Goal: Transaction & Acquisition: Purchase product/service

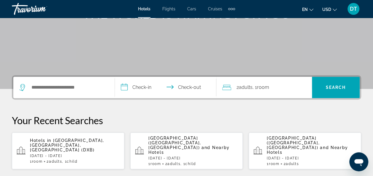
click at [159, 83] on input "**********" at bounding box center [167, 88] width 104 height 23
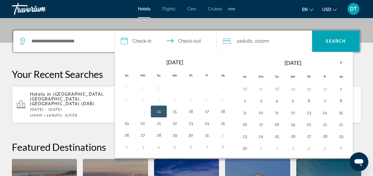
scroll to position [145, 0]
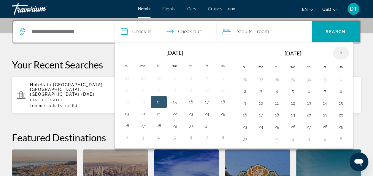
click at [339, 53] on th "Next month" at bounding box center [341, 53] width 16 height 13
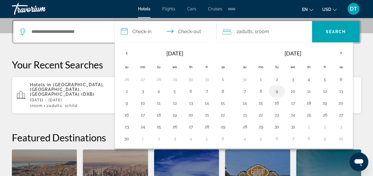
click at [275, 90] on button "9" at bounding box center [276, 91] width 9 height 8
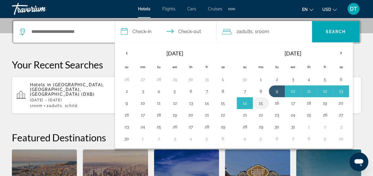
click at [260, 101] on button "15" at bounding box center [260, 103] width 9 height 8
type input "**********"
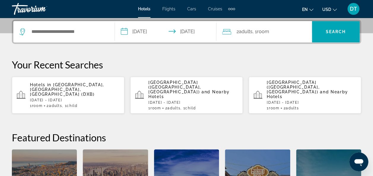
click at [284, 29] on div "2 Adult Adults , 1 Room rooms" at bounding box center [267, 32] width 90 height 8
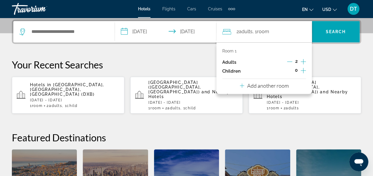
click at [303, 69] on icon "Increment children" at bounding box center [302, 70] width 5 height 7
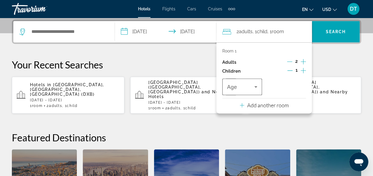
click at [253, 88] on icon "Travelers: 2 adults, 1 child" at bounding box center [255, 86] width 7 height 7
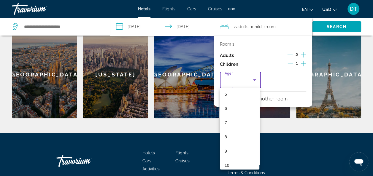
scroll to position [76, 0]
click at [234, 134] on mat-option "8" at bounding box center [240, 135] width 40 height 14
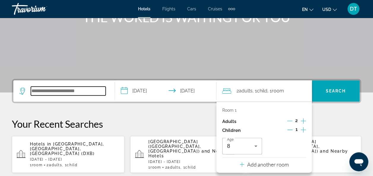
click at [79, 92] on input "Search hotel destination" at bounding box center [68, 91] width 75 height 9
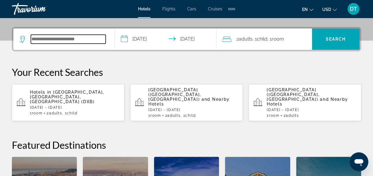
scroll to position [145, 0]
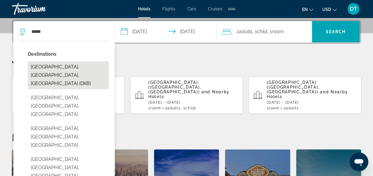
click at [71, 64] on button "[GEOGRAPHIC_DATA], [GEOGRAPHIC_DATA], [GEOGRAPHIC_DATA] (DXB)" at bounding box center [68, 75] width 81 height 28
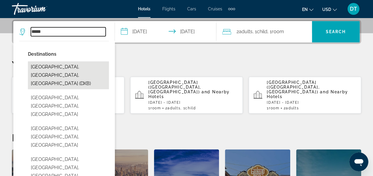
type input "**********"
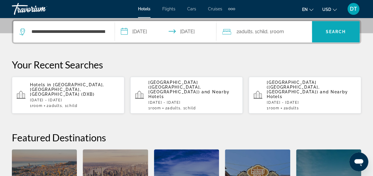
click at [333, 30] on span "Search" at bounding box center [335, 31] width 20 height 5
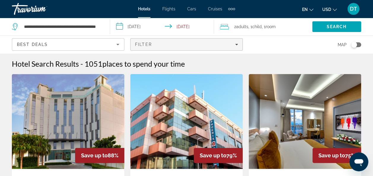
click at [193, 51] on span "Filters" at bounding box center [186, 44] width 112 height 14
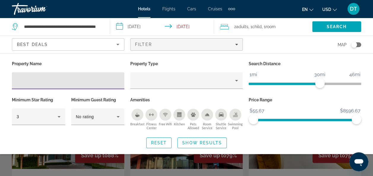
click at [137, 112] on icon "Breakfast" at bounding box center [137, 114] width 5 height 5
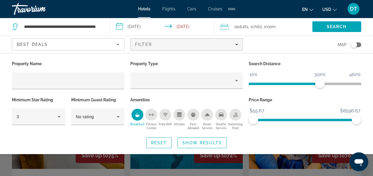
click at [235, 116] on icon "Swimming Pool" at bounding box center [235, 114] width 5 height 5
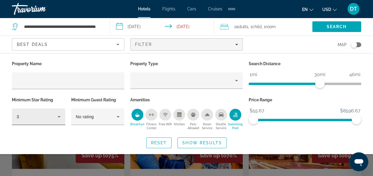
click at [62, 116] on div "3" at bounding box center [38, 116] width 53 height 17
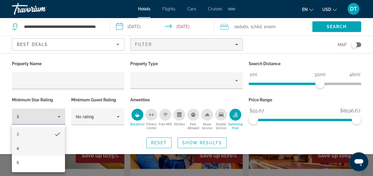
click at [43, 149] on mat-option "4" at bounding box center [38, 148] width 53 height 14
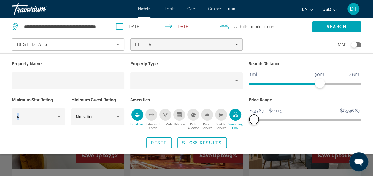
drag, startPoint x: 357, startPoint y: 120, endPoint x: 254, endPoint y: 128, distance: 103.5
click at [254, 128] on div "Price Range $55.67 $8596.67 $55.67 $110.50 $55.67 - $110.50" at bounding box center [304, 114] width 118 height 36
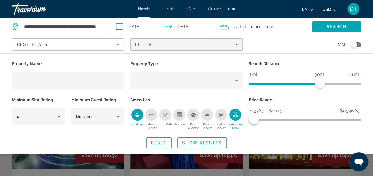
click at [75, 134] on div "Property Name Property Type Search Distance 1mi 46mi 30mi Minimum Star Rating 4…" at bounding box center [186, 104] width 373 height 89
click at [208, 143] on span "Show Results" at bounding box center [202, 143] width 40 height 5
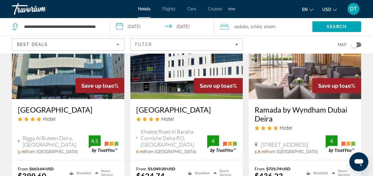
scroll to position [563, 0]
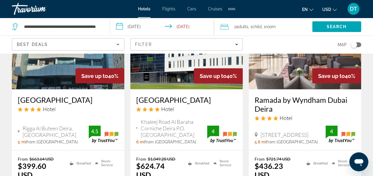
click at [22, 99] on h3 "Knight Armour Hotel" at bounding box center [68, 99] width 100 height 9
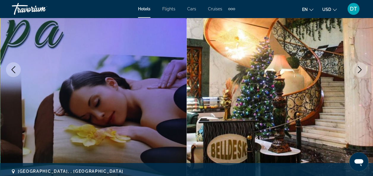
scroll to position [119, 0]
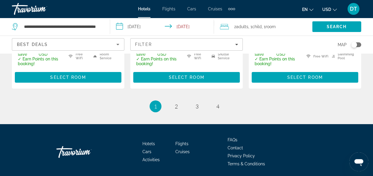
scroll to position [961, 0]
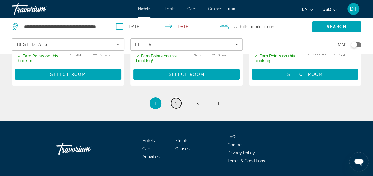
click at [176, 100] on span "2" at bounding box center [176, 103] width 3 height 7
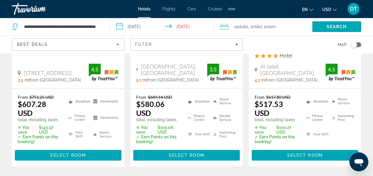
scroll to position [919, 0]
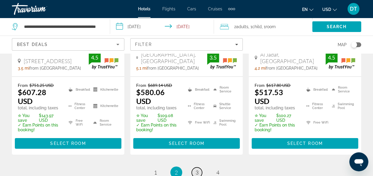
click at [195, 169] on span "3" at bounding box center [196, 172] width 3 height 7
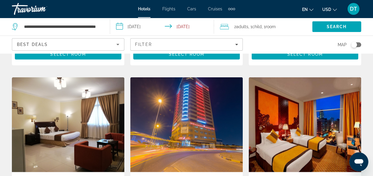
scroll to position [652, 0]
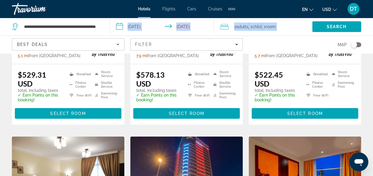
click at [107, 36] on div "**********" at bounding box center [186, 27] width 373 height 18
click at [299, 33] on div "2 Adult Adults , 1 Child Children , 1 Room rooms" at bounding box center [266, 27] width 92 height 18
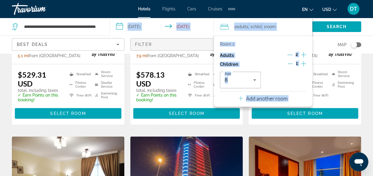
click at [170, 41] on span "Filters" at bounding box center [186, 44] width 112 height 14
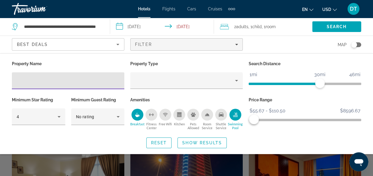
click at [93, 79] on input "Hotel Filters" at bounding box center [68, 80] width 103 height 7
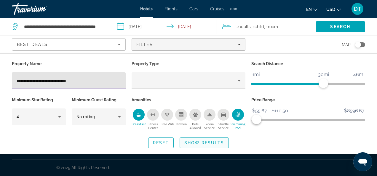
type input "**********"
click at [194, 141] on span "Show Results" at bounding box center [204, 143] width 40 height 5
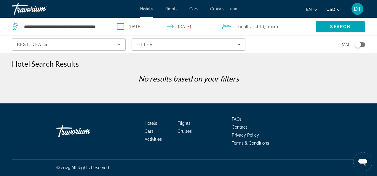
click at [87, 45] on div "Best Deals" at bounding box center [67, 44] width 101 height 7
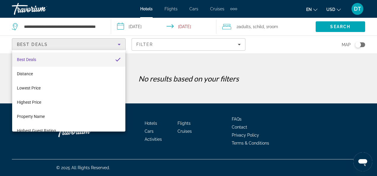
click at [195, 65] on div at bounding box center [188, 88] width 377 height 176
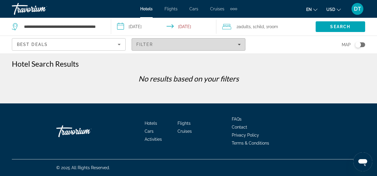
click at [215, 46] on div "Filter" at bounding box center [188, 44] width 104 height 5
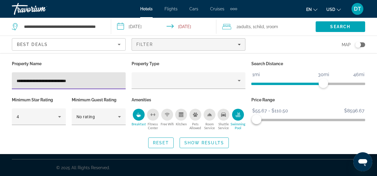
drag, startPoint x: 95, startPoint y: 77, endPoint x: -1, endPoint y: 78, distance: 96.4
click at [0, 78] on html "**********" at bounding box center [188, 88] width 377 height 176
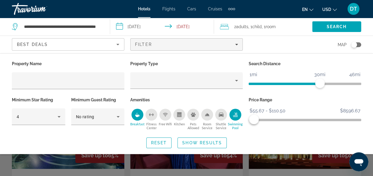
click at [140, 114] on div "Breakfast" at bounding box center [137, 115] width 12 height 12
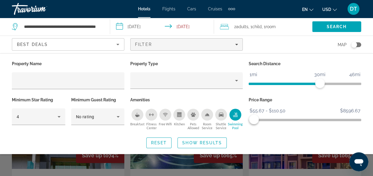
click at [205, 141] on button "Show Results" at bounding box center [201, 143] width 49 height 11
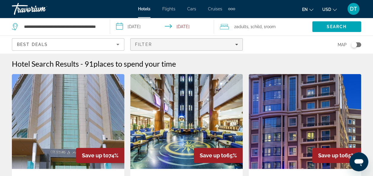
click at [178, 46] on div "Filter" at bounding box center [186, 44] width 103 height 5
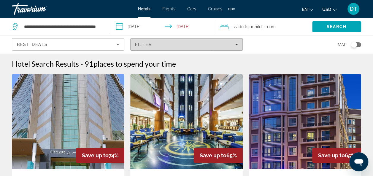
click at [152, 46] on div "Filter" at bounding box center [186, 44] width 103 height 5
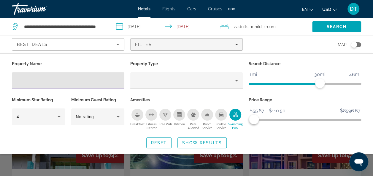
click at [237, 116] on icon "Swimming Pool" at bounding box center [235, 114] width 5 height 5
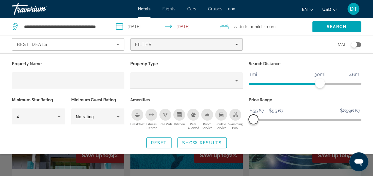
click at [251, 117] on span "ngx-slider-max" at bounding box center [252, 119] width 9 height 9
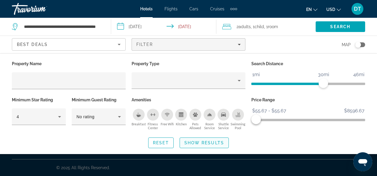
click at [202, 141] on span "Show Results" at bounding box center [204, 143] width 40 height 5
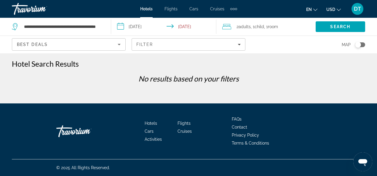
click at [95, 46] on div "Best Deals" at bounding box center [67, 44] width 101 height 7
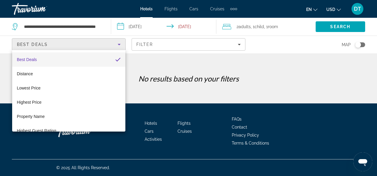
click at [151, 43] on div at bounding box center [188, 88] width 377 height 176
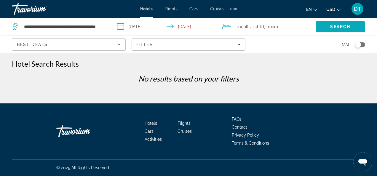
click at [331, 27] on span "Search" at bounding box center [340, 26] width 20 height 5
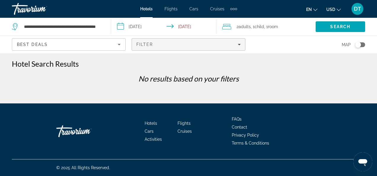
click at [185, 46] on div "Filter" at bounding box center [188, 44] width 104 height 5
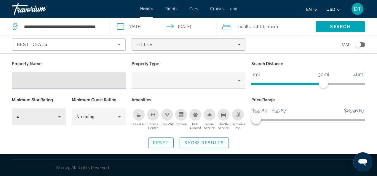
click at [58, 114] on icon "Hotel Filters" at bounding box center [59, 116] width 7 height 7
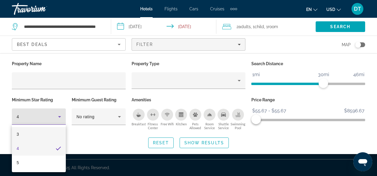
click at [49, 132] on mat-option "3" at bounding box center [39, 134] width 54 height 14
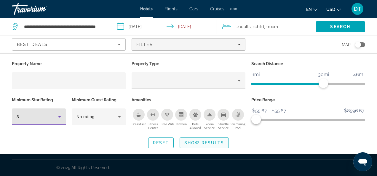
click at [195, 142] on span "Show Results" at bounding box center [204, 143] width 40 height 5
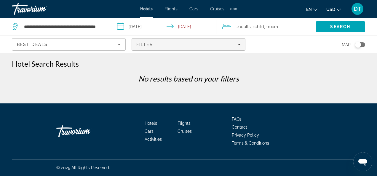
click at [141, 42] on span "Filter" at bounding box center [144, 44] width 17 height 5
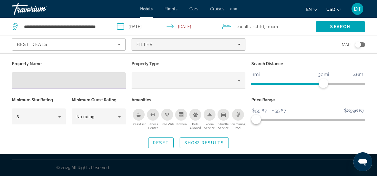
drag, startPoint x: 234, startPoint y: 115, endPoint x: 229, endPoint y: 115, distance: 4.2
click at [234, 115] on div "Swimming Pool" at bounding box center [238, 115] width 12 height 12
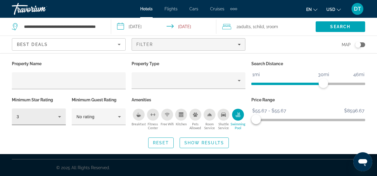
click at [36, 111] on div "3" at bounding box center [39, 116] width 44 height 17
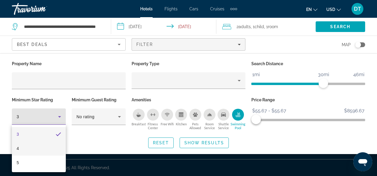
click at [41, 150] on mat-option "4" at bounding box center [39, 148] width 54 height 14
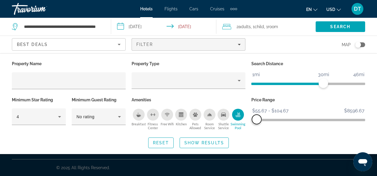
click at [257, 119] on span "ngx-slider-max" at bounding box center [256, 119] width 9 height 9
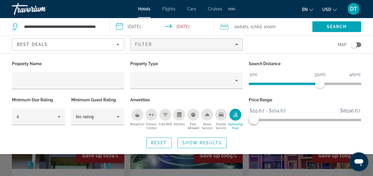
click at [205, 141] on span "Show Results" at bounding box center [202, 143] width 40 height 5
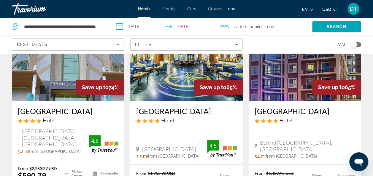
scroll to position [59, 0]
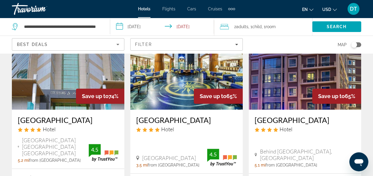
drag, startPoint x: 253, startPoint y: 120, endPoint x: 325, endPoint y: 120, distance: 71.4
click at [325, 120] on div "Pearl Swiss Hotel Hotel Behind Commercial Bank Building, Dubai 5.1 mi from Duba…" at bounding box center [304, 142] width 112 height 64
copy h3 "Pearl Swiss Hotel"
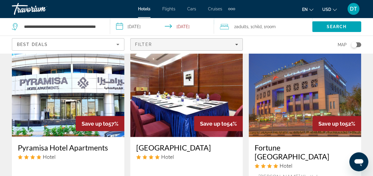
scroll to position [534, 0]
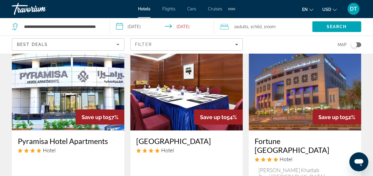
drag, startPoint x: 136, startPoint y: 114, endPoint x: 187, endPoint y: 127, distance: 52.8
click at [187, 130] on div "Golden Sands Hotel & Residences Hotel Opposite Sahara Center, Al Nahda Street 1…" at bounding box center [186, 167] width 112 height 74
copy h3 "Golden Sands Hotel & Residences"
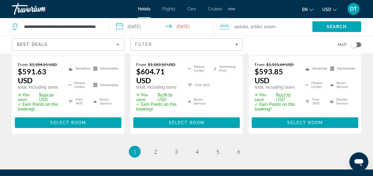
scroll to position [951, 0]
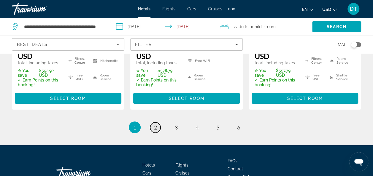
click at [155, 124] on span "2" at bounding box center [155, 127] width 3 height 7
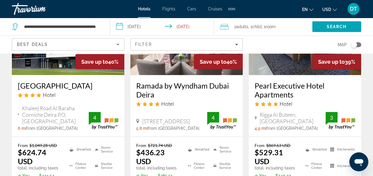
scroll to position [563, 0]
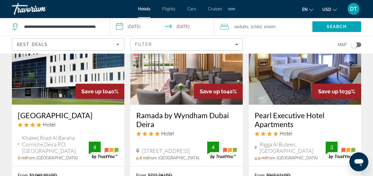
drag, startPoint x: 131, startPoint y: 73, endPoint x: 159, endPoint y: 89, distance: 31.6
click at [159, 105] on div "Ramada by Wyndham Dubai Deira Hotel 155 Salahudin Road Deira, Dubai 5.8 mi from…" at bounding box center [186, 135] width 112 height 61
copy h3 "Ramada by Wyndham Dubai Deira"
click at [143, 40] on span "Filters" at bounding box center [186, 44] width 112 height 14
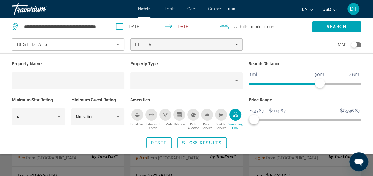
click at [141, 117] on div "Breakfast" at bounding box center [137, 115] width 12 height 12
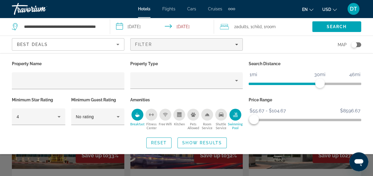
click at [204, 142] on span "Show Results" at bounding box center [202, 143] width 40 height 5
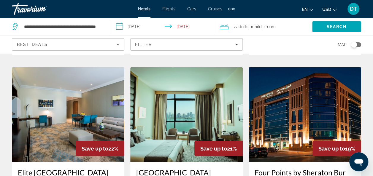
scroll to position [534, 0]
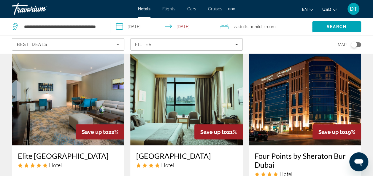
drag, startPoint x: 134, startPoint y: 111, endPoint x: 221, endPoint y: 112, distance: 86.9
click at [221, 145] on div "Copthorne Hotel Sharjah Hotel Al Majaz 3 Buheira Corniche Road, Sharjah 11.1 mi…" at bounding box center [186, 175] width 112 height 61
copy h3 "Copthorne Hotel Sharjah"
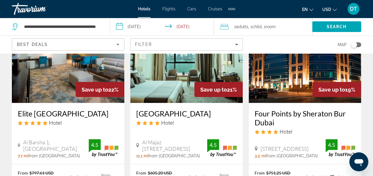
scroll to position [563, 0]
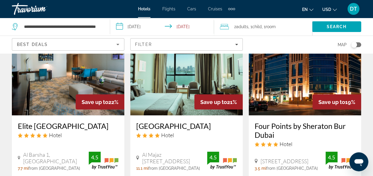
click at [323, 8] on span "USD" at bounding box center [326, 9] width 9 height 5
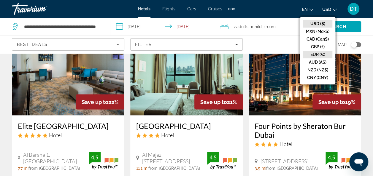
click at [321, 52] on button "EUR (€)" at bounding box center [317, 55] width 29 height 8
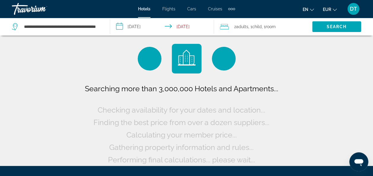
scroll to position [0, 0]
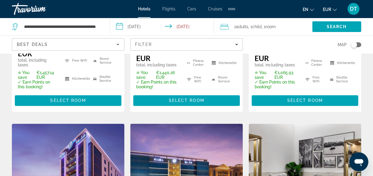
scroll to position [398, 0]
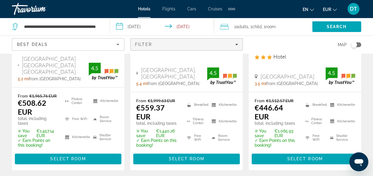
drag, startPoint x: 201, startPoint y: 41, endPoint x: 200, endPoint y: 44, distance: 3.9
click at [200, 44] on button "Filter" at bounding box center [186, 44] width 112 height 12
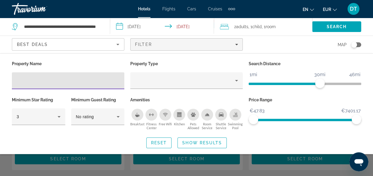
click at [138, 114] on icon "Breakfast" at bounding box center [137, 114] width 5 height 5
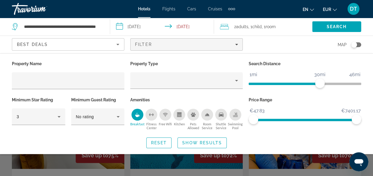
click at [237, 115] on icon "Swimming Pool" at bounding box center [235, 115] width 5 height 1
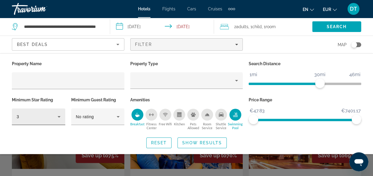
click at [46, 114] on div "3" at bounding box center [37, 116] width 41 height 7
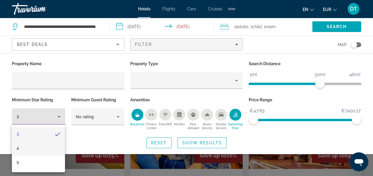
click at [40, 148] on mat-option "4" at bounding box center [38, 148] width 53 height 14
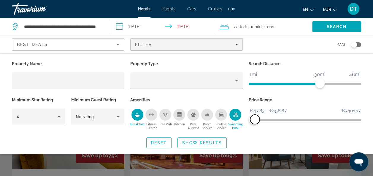
drag, startPoint x: 355, startPoint y: 118, endPoint x: 255, endPoint y: 127, distance: 100.9
click at [255, 126] on div "Price Range €47.83 €7401.17 €47.83 €158.67 €47.83 - €158.67" at bounding box center [304, 114] width 118 height 36
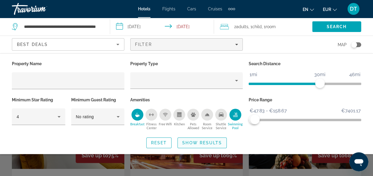
click at [215, 142] on span "Show Results" at bounding box center [202, 143] width 40 height 5
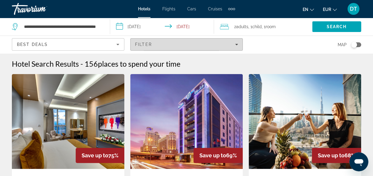
click at [156, 50] on span "Filters" at bounding box center [186, 44] width 112 height 14
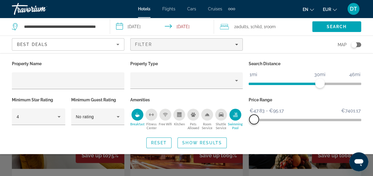
click at [254, 120] on span "ngx-slider-max" at bounding box center [253, 119] width 9 height 9
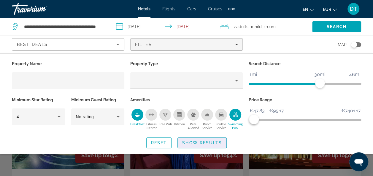
click at [219, 141] on span "Show Results" at bounding box center [202, 143] width 40 height 5
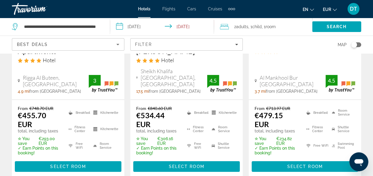
scroll to position [919, 0]
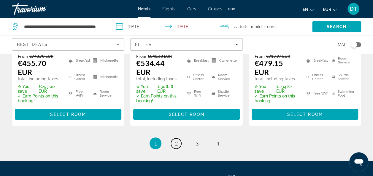
click at [176, 140] on span "2" at bounding box center [176, 143] width 3 height 7
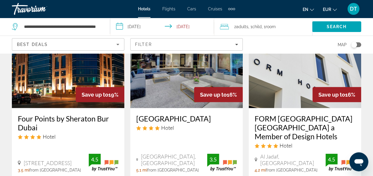
scroll to position [860, 0]
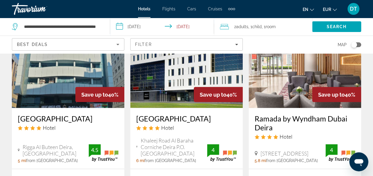
scroll to position [534, 0]
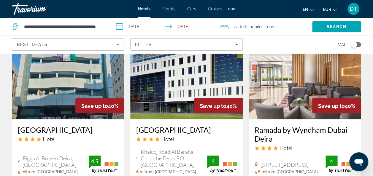
drag, startPoint x: 254, startPoint y: 105, endPoint x: 273, endPoint y: 121, distance: 24.4
click at [273, 121] on div "Ramada by Wyndham Dubai Deira Hotel 155 Salahudin Road Deira, Dubai 5.8 mi from…" at bounding box center [304, 149] width 112 height 61
copy h3 "Ramada by Wyndham Dubai Deira"
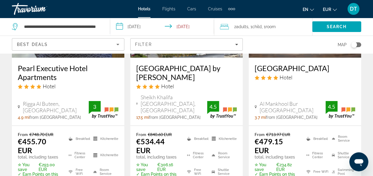
scroll to position [905, 0]
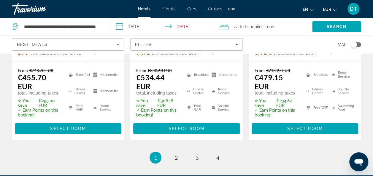
click at [164, 152] on ul "1 / 4 You're on page 1 page 2 page 3 page 4" at bounding box center [186, 158] width 349 height 12
click at [172, 153] on link "page 2" at bounding box center [176, 158] width 10 height 10
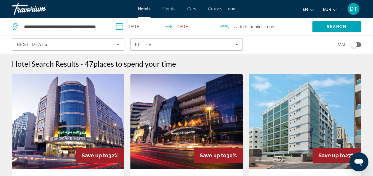
click at [357, 43] on div "Toggle map" at bounding box center [356, 44] width 10 height 5
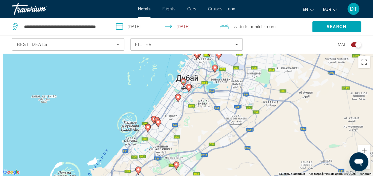
drag, startPoint x: 146, startPoint y: 87, endPoint x: 266, endPoint y: 87, distance: 119.2
click at [266, 87] on div "Чтобы активировать перетаскивание с помощью клавиатуры, нажмите Alt + Ввод. Пос…" at bounding box center [186, 114] width 373 height 123
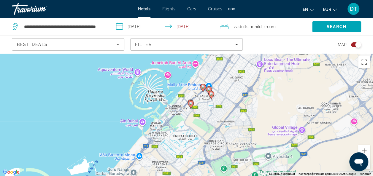
drag, startPoint x: 215, startPoint y: 92, endPoint x: 297, endPoint y: 48, distance: 92.6
click at [297, 53] on div "**********" at bounding box center [186, 141] width 373 height 176
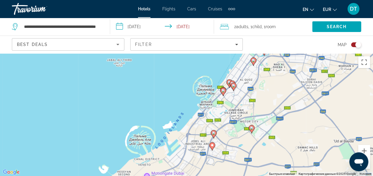
drag, startPoint x: 186, startPoint y: 128, endPoint x: 225, endPoint y: 104, distance: 45.9
click at [225, 104] on div "Чтобы активировать перетаскивание с помощью клавиатуры, нажмите Alt + Ввод. Пос…" at bounding box center [186, 114] width 373 height 123
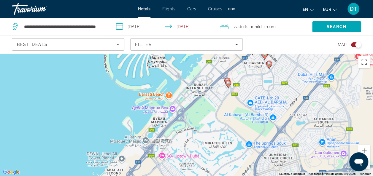
drag, startPoint x: 237, startPoint y: 99, endPoint x: 216, endPoint y: 149, distance: 54.3
click at [216, 149] on div "Чтобы активировать перетаскивание с помощью клавиатуры, нажмите Alt + Ввод. Пос…" at bounding box center [186, 114] width 373 height 123
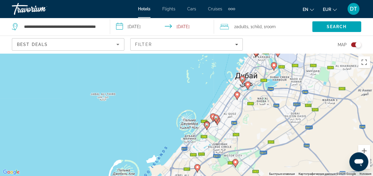
drag, startPoint x: 261, startPoint y: 72, endPoint x: 249, endPoint y: 90, distance: 21.4
click at [249, 90] on gmp-advanced-marker "Main content" at bounding box center [248, 85] width 6 height 9
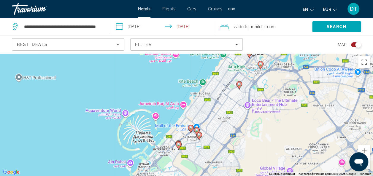
drag, startPoint x: 228, startPoint y: 120, endPoint x: 228, endPoint y: 108, distance: 12.5
click at [228, 108] on div "Чтобы активировать перетаскивание с помощью клавиатуры, нажмите Alt + Ввод. Пос…" at bounding box center [186, 114] width 373 height 123
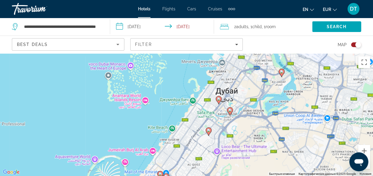
drag, startPoint x: 261, startPoint y: 99, endPoint x: 230, endPoint y: 154, distance: 63.3
click at [230, 154] on div "Чтобы активировать перетаскивание с помощью клавиатуры, нажмите Alt + Ввод. Пос…" at bounding box center [186, 114] width 373 height 123
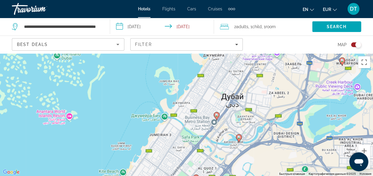
click at [218, 115] on icon "Main content" at bounding box center [215, 116] width 5 height 8
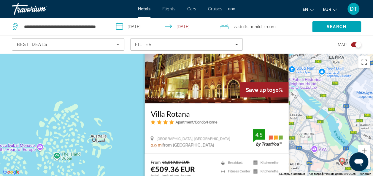
scroll to position [53, 0]
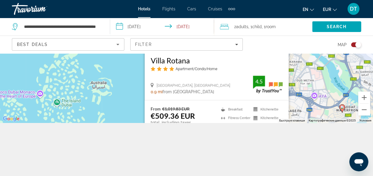
click at [178, 61] on h3 "Villa Rotana" at bounding box center [216, 60] width 132 height 9
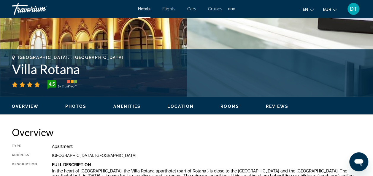
scroll to position [237, 0]
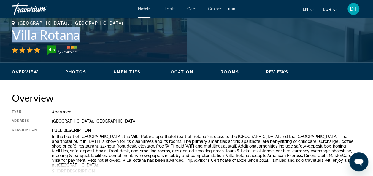
drag, startPoint x: 11, startPoint y: 30, endPoint x: 83, endPoint y: 33, distance: 71.5
click at [83, 33] on div "Dubai, , United Arab Emirates Villa Rotana 4.5 Address Sheikh Zayed Road, Dubai…" at bounding box center [186, 39] width 373 height 36
copy h1 "Villa Rotana"
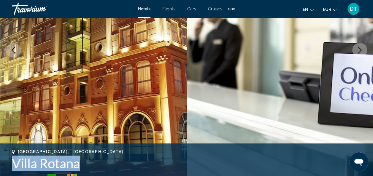
scroll to position [178, 0]
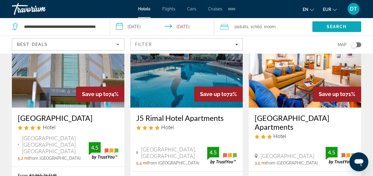
scroll to position [326, 0]
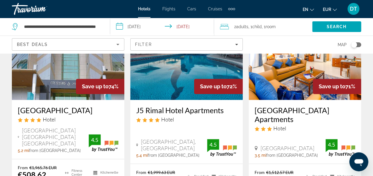
click at [356, 44] on div "Toggle map" at bounding box center [356, 44] width 10 height 5
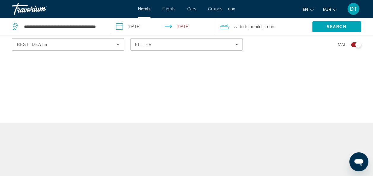
scroll to position [0, 0]
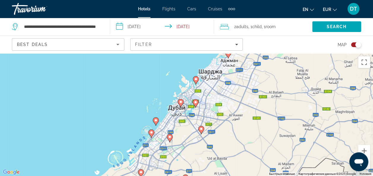
drag, startPoint x: 201, startPoint y: 128, endPoint x: 213, endPoint y: 106, distance: 25.2
click at [213, 106] on div "Чтобы активировать перетаскивание с помощью клавиатуры, нажмите Alt + Ввод. Пос…" at bounding box center [186, 114] width 373 height 123
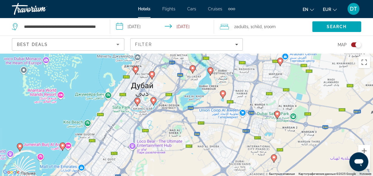
drag, startPoint x: 156, startPoint y: 120, endPoint x: 227, endPoint y: 99, distance: 74.1
click at [227, 99] on div "Чтобы активировать перетаскивание с помощью клавиатуры, нажмите Alt + Ввод. Пос…" at bounding box center [186, 114] width 373 height 123
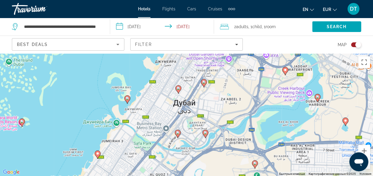
drag, startPoint x: 151, startPoint y: 92, endPoint x: 240, endPoint y: 125, distance: 94.2
click at [240, 125] on div "Чтобы активировать перетаскивание с помощью клавиатуры, нажмите Alt + Ввод. Пос…" at bounding box center [186, 114] width 373 height 123
click at [127, 98] on image "Main content" at bounding box center [127, 99] width 4 height 4
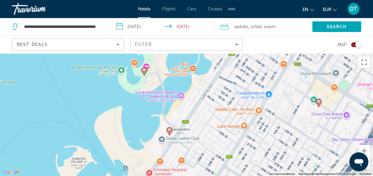
drag, startPoint x: 229, startPoint y: 89, endPoint x: 198, endPoint y: 81, distance: 32.8
click at [197, 81] on div "Для навигации используйте клавиши со стрелками. Чтобы активировать перетаскиван…" at bounding box center [186, 114] width 373 height 123
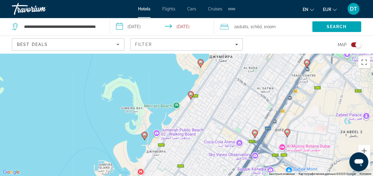
drag, startPoint x: 242, startPoint y: 99, endPoint x: 203, endPoint y: 124, distance: 45.7
click at [203, 124] on div "Для навигации используйте клавиши со стрелками. Чтобы активировать перетаскиван…" at bounding box center [186, 114] width 373 height 123
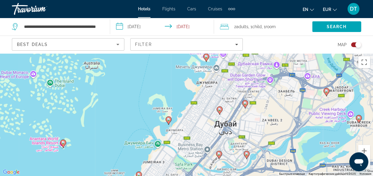
click at [168, 123] on icon "Main content" at bounding box center [167, 121] width 5 height 8
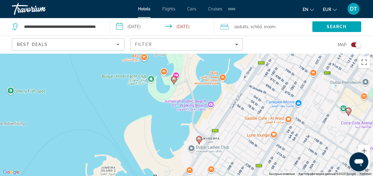
click at [189, 111] on div "Для навигации используйте клавиши со стрелками. Чтобы активировать перетаскиван…" at bounding box center [186, 114] width 373 height 123
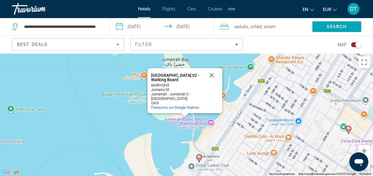
click at [199, 159] on icon "Main content" at bounding box center [198, 158] width 5 height 8
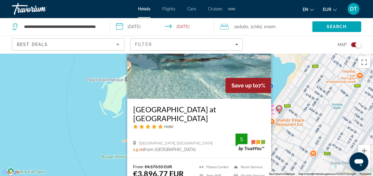
click at [84, 117] on div "Чтобы активировать перетаскивание с помощью клавиатуры, нажмите Alt + Ввод. Пос…" at bounding box center [186, 114] width 373 height 123
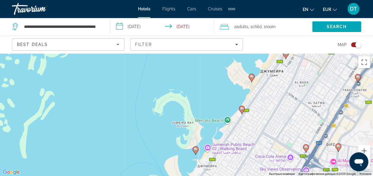
click at [242, 109] on image "Main content" at bounding box center [242, 109] width 4 height 4
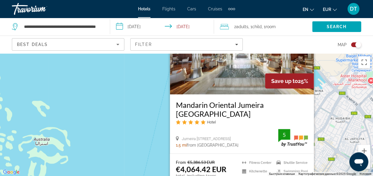
click at [94, 117] on div "Чтобы активировать перетаскивание с помощью клавиатуры, нажмите Alt + Ввод. Пос…" at bounding box center [186, 114] width 373 height 123
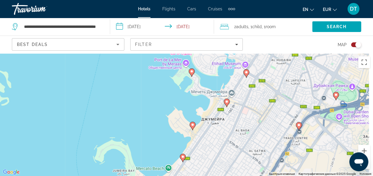
drag, startPoint x: 239, startPoint y: 144, endPoint x: 183, endPoint y: 88, distance: 79.2
click at [183, 88] on div "Чтобы активировать перетаскивание с помощью клавиатуры, нажмите Alt + Ввод. Пос…" at bounding box center [186, 114] width 373 height 123
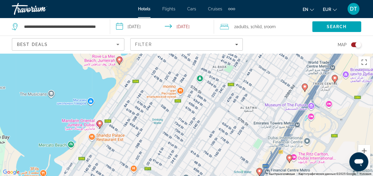
drag, startPoint x: 189, startPoint y: 88, endPoint x: 233, endPoint y: 60, distance: 51.7
click at [233, 60] on div "Чтобы активировать перетаскивание с помощью клавиатуры, нажмите Alt + Ввод. Пос…" at bounding box center [186, 114] width 373 height 123
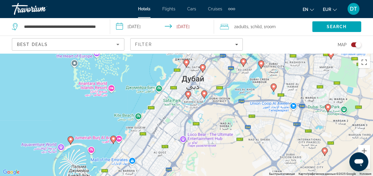
drag, startPoint x: 192, startPoint y: 137, endPoint x: 201, endPoint y: 99, distance: 39.4
click at [201, 99] on div "Чтобы активировать перетаскивание с помощью клавиатуры, нажмите Alt + Ввод. Пос…" at bounding box center [186, 114] width 373 height 123
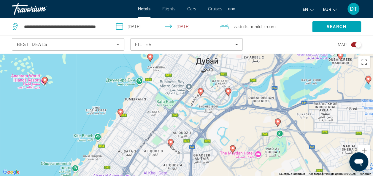
click at [201, 91] on image "Main content" at bounding box center [201, 91] width 4 height 4
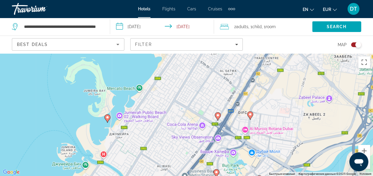
drag, startPoint x: 159, startPoint y: 90, endPoint x: 180, endPoint y: 163, distance: 76.5
click at [180, 163] on div "Для навигации используйте клавиши со стрелками. Чтобы активировать перетаскиван…" at bounding box center [186, 114] width 373 height 123
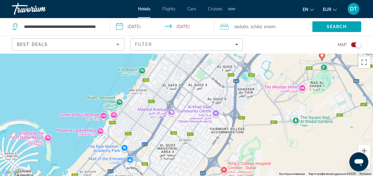
drag, startPoint x: 174, startPoint y: 138, endPoint x: 234, endPoint y: -4, distance: 154.1
click at [234, 0] on html "**********" at bounding box center [186, 88] width 373 height 176
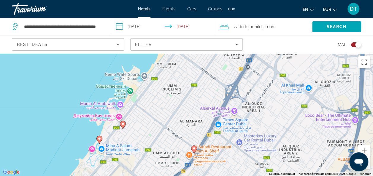
drag, startPoint x: 108, startPoint y: 149, endPoint x: 156, endPoint y: 97, distance: 70.9
click at [156, 97] on div "Для навигации используйте клавиши со стрелками. Чтобы активировать перетаскиван…" at bounding box center [186, 114] width 373 height 123
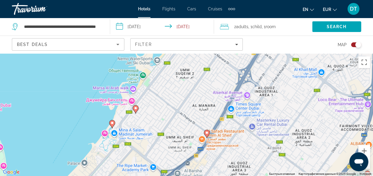
drag, startPoint x: 156, startPoint y: 97, endPoint x: 134, endPoint y: 107, distance: 24.4
click at [134, 107] on image "Main content" at bounding box center [136, 108] width 4 height 4
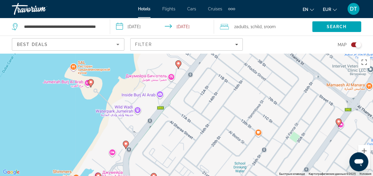
click at [127, 142] on icon "Main content" at bounding box center [125, 145] width 5 height 8
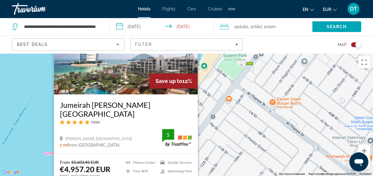
click at [43, 112] on div "Чтобы активировать перетаскивание с помощью клавиатуры, нажмите Alt + Ввод. Пос…" at bounding box center [186, 114] width 373 height 123
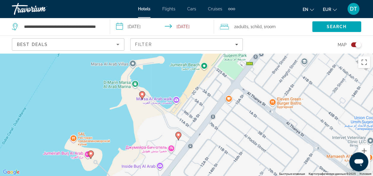
click at [142, 94] on image "Main content" at bounding box center [142, 94] width 4 height 4
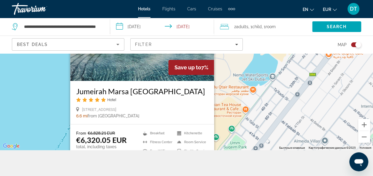
scroll to position [53, 0]
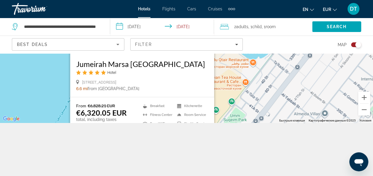
click at [72, 90] on div "Jumeirah Marsa Al Arab Dubai Hotel Jumeirah Road 3, Dubai 6.6 mi from Dubai cit…" at bounding box center [142, 75] width 144 height 43
drag, startPoint x: 53, startPoint y: 87, endPoint x: 57, endPoint y: 87, distance: 3.6
click at [53, 87] on div "Чтобы активировать перетаскивание с помощью клавиатуры, нажмите Alt + Ввод. Пос…" at bounding box center [186, 61] width 373 height 123
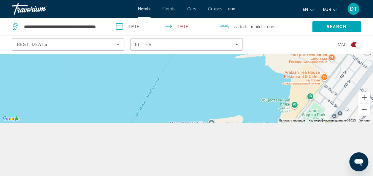
click at [132, 76] on div "Чтобы активировать перетаскивание с помощью клавиатуры, нажмите Alt + Ввод. Пос…" at bounding box center [186, 61] width 373 height 123
click at [358, 44] on div "Toggle map" at bounding box center [358, 45] width 6 height 6
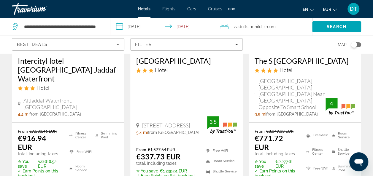
scroll to position [0, 0]
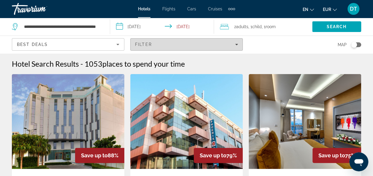
click at [239, 46] on span "Filters" at bounding box center [186, 44] width 112 height 14
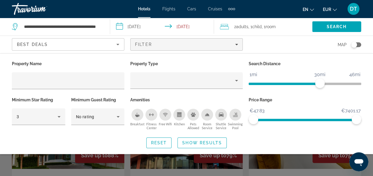
click at [139, 116] on icon "Breakfast" at bounding box center [137, 116] width 4 height 2
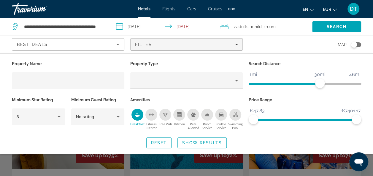
click at [235, 118] on div "Swimming Pool" at bounding box center [235, 115] width 12 height 12
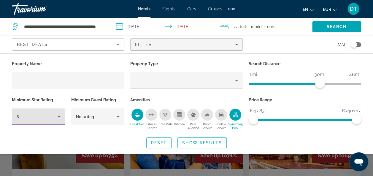
click at [59, 117] on icon "Hotel Filters" at bounding box center [58, 116] width 7 height 7
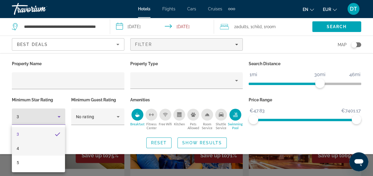
click at [45, 148] on mat-option "4" at bounding box center [38, 148] width 53 height 14
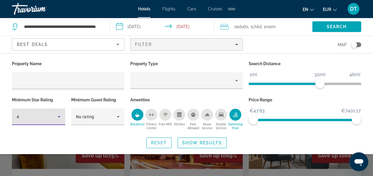
click at [207, 142] on span "Show Results" at bounding box center [202, 143] width 40 height 5
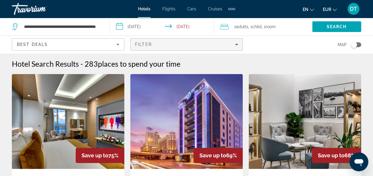
click at [200, 44] on div "Filter" at bounding box center [186, 44] width 103 height 5
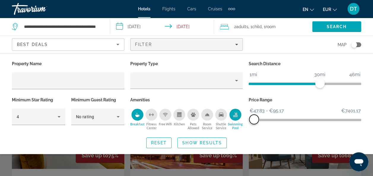
drag, startPoint x: 357, startPoint y: 119, endPoint x: 254, endPoint y: 129, distance: 103.3
click at [254, 129] on div "Price Range €47.83 €7401.17 €47.83 €95.17 €47.83 - €95.17" at bounding box center [304, 114] width 118 height 36
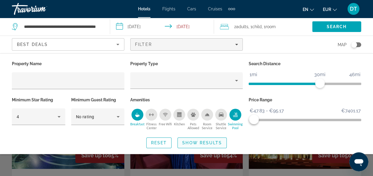
click at [210, 139] on span "Search widget" at bounding box center [202, 143] width 49 height 14
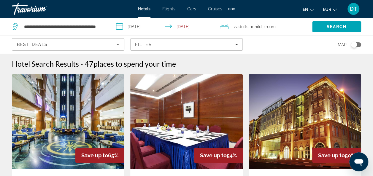
click at [357, 46] on div "Toggle map" at bounding box center [356, 44] width 10 height 5
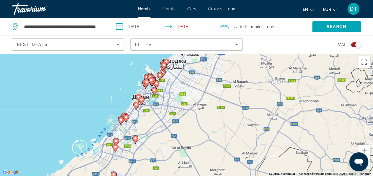
drag, startPoint x: 129, startPoint y: 114, endPoint x: 196, endPoint y: 110, distance: 67.4
click at [195, 107] on div "Чтобы активировать перетаскивание с помощью клавиатуры, нажмите Alt + Ввод. Пос…" at bounding box center [186, 114] width 373 height 123
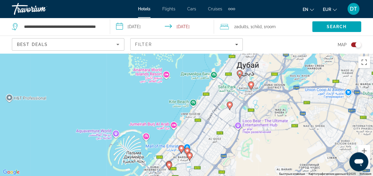
drag, startPoint x: 256, startPoint y: 118, endPoint x: 248, endPoint y: 146, distance: 28.8
click at [248, 146] on div "Чтобы активировать перетаскивание с помощью клавиатуры, нажмите Alt + Ввод. Пос…" at bounding box center [186, 114] width 373 height 123
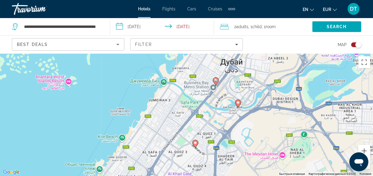
drag, startPoint x: 252, startPoint y: 109, endPoint x: 247, endPoint y: 158, distance: 49.2
click at [247, 158] on div "Чтобы активировать перетаскивание с помощью клавиатуры, нажмите Alt + Ввод. Пос…" at bounding box center [186, 114] width 373 height 123
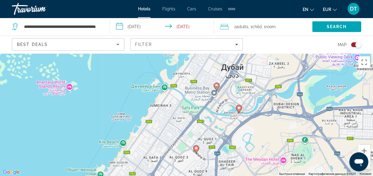
click at [217, 85] on image "Main content" at bounding box center [217, 86] width 4 height 4
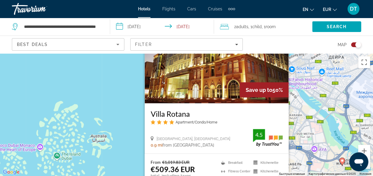
click at [110, 95] on div "Чтобы активировать перетаскивание с помощью клавиатуры, нажмите Alt + Ввод. Пос…" at bounding box center [186, 114] width 373 height 123
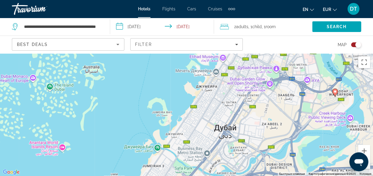
drag, startPoint x: 215, startPoint y: 149, endPoint x: 211, endPoint y: 77, distance: 71.5
click at [212, 78] on div "Чтобы активировать перетаскивание с помощью клавиатуры, нажмите Alt + Ввод. Пос…" at bounding box center [186, 114] width 373 height 123
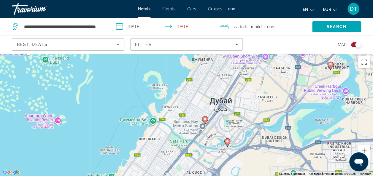
drag, startPoint x: 239, startPoint y: 138, endPoint x: 234, endPoint y: 115, distance: 23.5
click at [234, 115] on div "Чтобы активировать перетаскивание с помощью клавиатуры, нажмите Alt + Ввод. Пос…" at bounding box center [186, 114] width 373 height 123
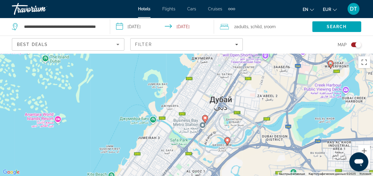
click at [205, 119] on image "Main content" at bounding box center [205, 118] width 4 height 4
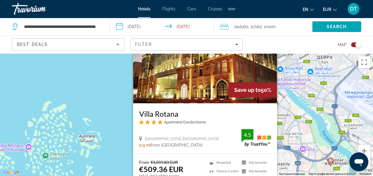
click at [110, 116] on div "Чтобы активировать перетаскивание с помощью клавиатуры, нажмите Alt + Ввод. Пос…" at bounding box center [186, 114] width 373 height 123
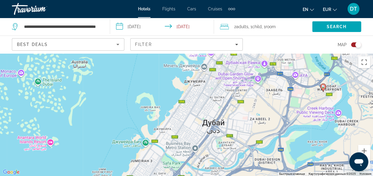
drag, startPoint x: 236, startPoint y: 165, endPoint x: 243, endPoint y: 79, distance: 86.2
click at [243, 79] on div "Чтобы активировать перетаскивание с помощью клавиатуры, нажмите Alt + Ввод. Пос…" at bounding box center [186, 114] width 373 height 123
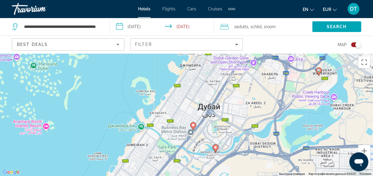
click at [216, 147] on image "Main content" at bounding box center [215, 148] width 4 height 4
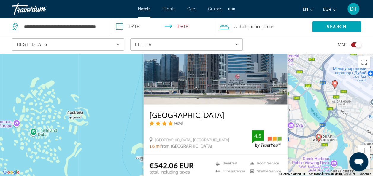
click at [132, 104] on div "Чтобы активировать перетаскивание с помощью клавиатуры, нажмите Alt + Ввод. Пос…" at bounding box center [186, 114] width 373 height 123
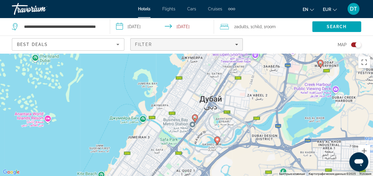
drag, startPoint x: 222, startPoint y: 135, endPoint x: 221, endPoint y: 47, distance: 87.8
click at [221, 53] on div "**********" at bounding box center [186, 141] width 373 height 176
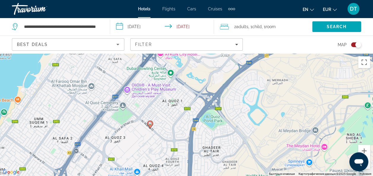
drag, startPoint x: 239, startPoint y: 86, endPoint x: 260, endPoint y: 23, distance: 66.1
click at [259, 53] on div "**********" at bounding box center [186, 141] width 373 height 176
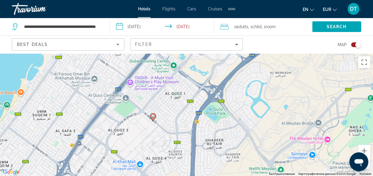
click at [154, 117] on image "Main content" at bounding box center [153, 116] width 4 height 4
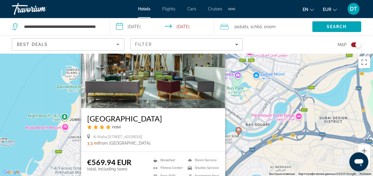
click at [277, 44] on div "Map" at bounding box center [304, 44] width 112 height 17
click at [370, 31] on div "Search" at bounding box center [342, 27] width 61 height 18
click at [52, 97] on div "Чтобы активировать перетаскивание с помощью клавиатуры, нажмите Alt + Ввод. Пос…" at bounding box center [186, 114] width 373 height 123
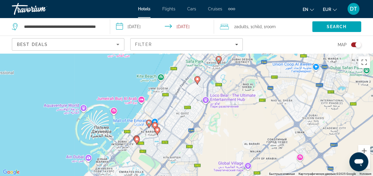
drag, startPoint x: 159, startPoint y: 146, endPoint x: 208, endPoint y: 92, distance: 73.3
click at [208, 92] on div "Чтобы активировать перетаскивание с помощью клавиатуры, нажмите Alt + Ввод. Пос…" at bounding box center [186, 114] width 373 height 123
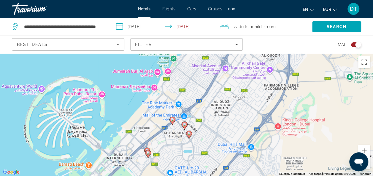
drag, startPoint x: 194, startPoint y: 88, endPoint x: 207, endPoint y: 135, distance: 49.2
click at [207, 135] on div "Чтобы активировать перетаскивание с помощью клавиатуры, нажмите Alt + Ввод. Пос…" at bounding box center [186, 114] width 373 height 123
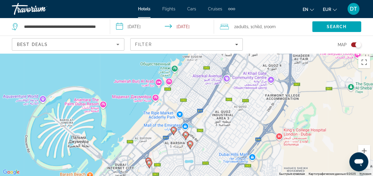
click at [173, 130] on image "Main content" at bounding box center [174, 130] width 4 height 4
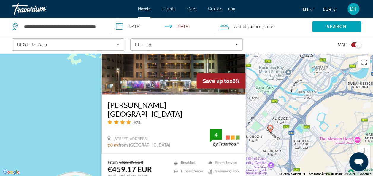
click at [90, 115] on div "Чтобы активировать перетаскивание с помощью клавиатуры, нажмите Alt + Ввод. Пос…" at bounding box center [186, 114] width 373 height 123
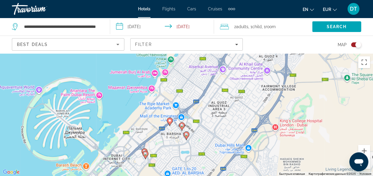
drag, startPoint x: 174, startPoint y: 160, endPoint x: 202, endPoint y: 85, distance: 79.2
click at [202, 85] on div "Чтобы активировать перетаскивание с помощью клавиатуры, нажмите Alt + Ввод. Пос…" at bounding box center [186, 114] width 373 height 123
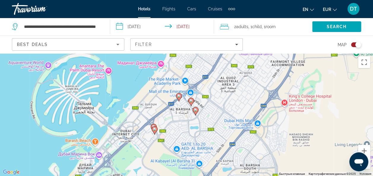
click at [180, 94] on icon "Main content" at bounding box center [178, 97] width 5 height 8
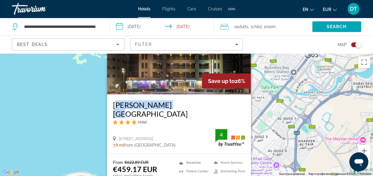
drag, startPoint x: 109, startPoint y: 111, endPoint x: 166, endPoint y: 112, distance: 56.9
click at [166, 112] on div "Donatello Hotel Hotel Sheikh Zayed Road Al Barsha 1, Dubai 7.8 mi from Dubai ci…" at bounding box center [179, 124] width 144 height 59
copy h3 "Donatello Hotel"
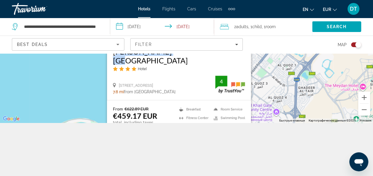
scroll to position [24, 0]
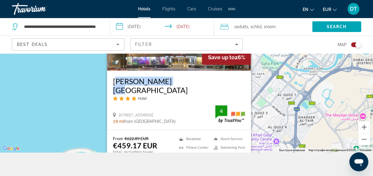
click at [145, 92] on h3 "Donatello Hotel" at bounding box center [179, 86] width 132 height 18
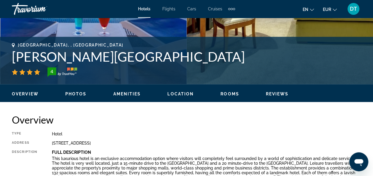
scroll to position [208, 0]
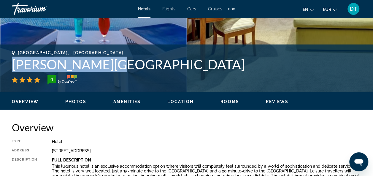
drag, startPoint x: 12, startPoint y: 63, endPoint x: 104, endPoint y: 64, distance: 91.9
click at [104, 64] on h1 "Donatello Hotel" at bounding box center [186, 64] width 349 height 15
copy h1 "Donatello Hotel"
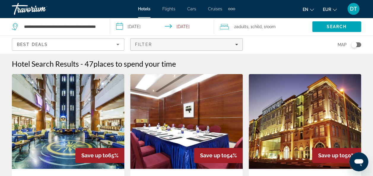
click at [192, 44] on div "Filter" at bounding box center [186, 44] width 103 height 5
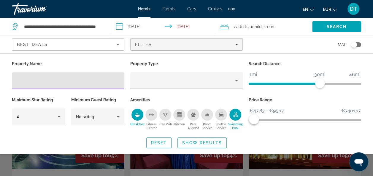
click at [288, 40] on div "Map" at bounding box center [304, 44] width 112 height 17
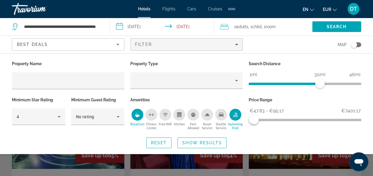
click at [233, 162] on div "Search widget" at bounding box center [186, 132] width 373 height 87
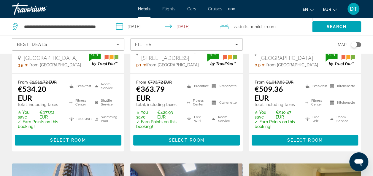
scroll to position [119, 0]
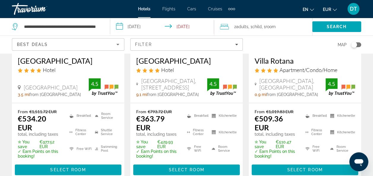
click at [271, 60] on h3 "Villa Rotana" at bounding box center [304, 60] width 100 height 9
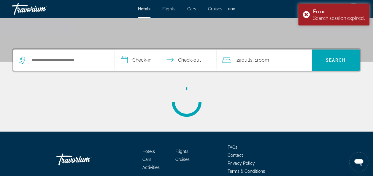
scroll to position [144, 0]
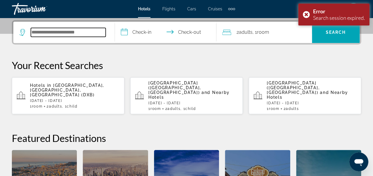
click at [73, 34] on input "Search hotel destination" at bounding box center [68, 32] width 75 height 9
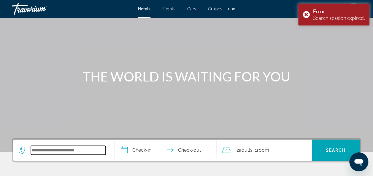
click at [52, 150] on input "Search hotel destination" at bounding box center [68, 150] width 75 height 9
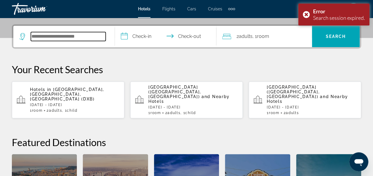
scroll to position [145, 0]
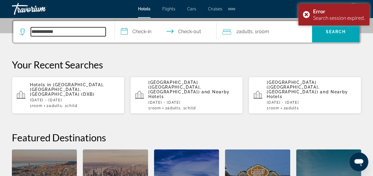
type input "**********"
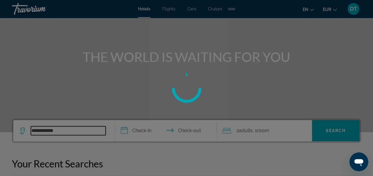
scroll to position [0, 0]
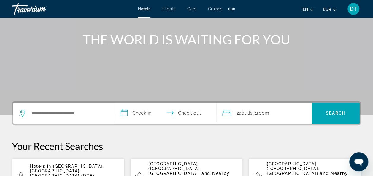
scroll to position [89, 0]
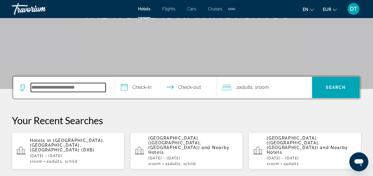
click at [97, 84] on input "Search hotel destination" at bounding box center [68, 87] width 75 height 9
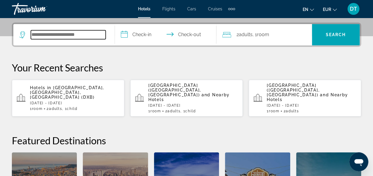
scroll to position [145, 0]
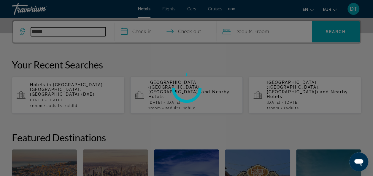
type input "*****"
click at [95, 44] on div at bounding box center [186, 88] width 373 height 176
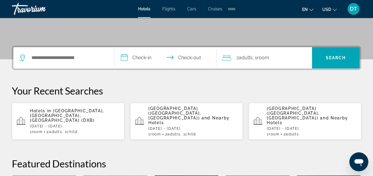
click at [83, 51] on div "Search widget" at bounding box center [63, 57] width 89 height 21
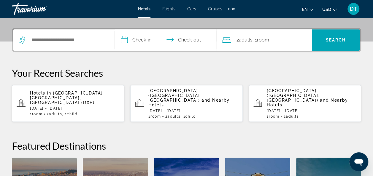
scroll to position [145, 0]
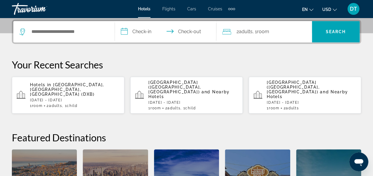
click at [83, 52] on div "**********" at bounding box center [186, 128] width 373 height 217
click at [88, 40] on div "**********" at bounding box center [186, 32] width 349 height 24
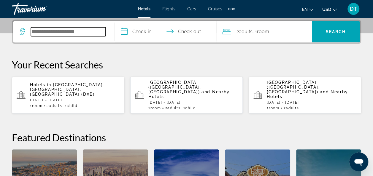
drag, startPoint x: 88, startPoint y: 31, endPoint x: 86, endPoint y: 33, distance: 3.2
click at [88, 31] on input "Search hotel destination" at bounding box center [68, 31] width 75 height 9
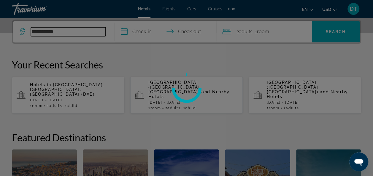
type input "**********"
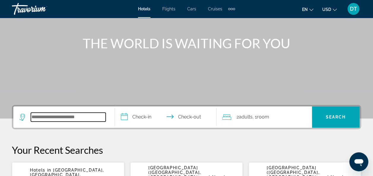
click at [66, 114] on input "Search hotel destination" at bounding box center [68, 117] width 75 height 9
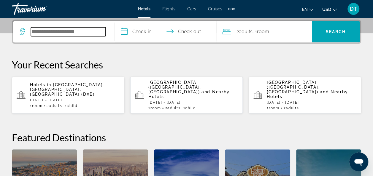
scroll to position [145, 0]
click at [87, 28] on input "Search hotel destination" at bounding box center [68, 31] width 75 height 9
type input "**********"
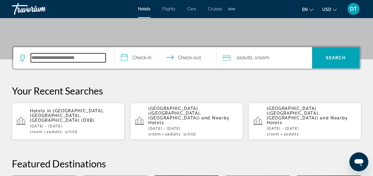
click at [81, 55] on input "Search hotel destination" at bounding box center [68, 57] width 75 height 9
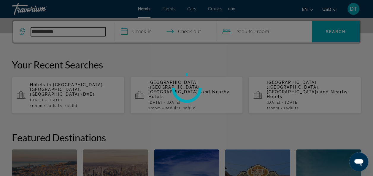
type input "**********"
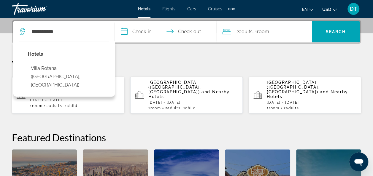
click at [219, 53] on div "**********" at bounding box center [186, 128] width 373 height 217
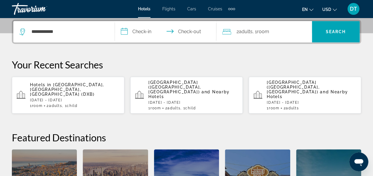
click at [150, 28] on input "**********" at bounding box center [167, 32] width 104 height 23
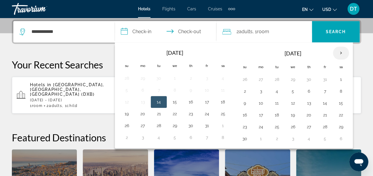
click at [337, 52] on th "Next month" at bounding box center [341, 53] width 16 height 13
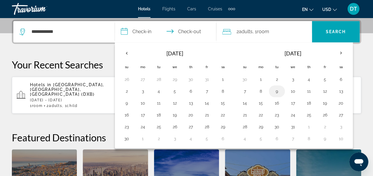
click at [274, 89] on button "9" at bounding box center [276, 91] width 9 height 8
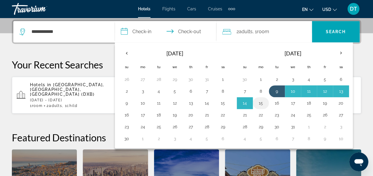
click at [262, 99] on button "15" at bounding box center [260, 103] width 9 height 8
type input "**********"
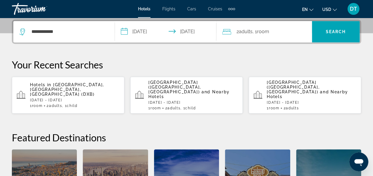
click at [275, 59] on p "Your Recent Searches" at bounding box center [186, 65] width 349 height 12
click at [337, 31] on span "Search" at bounding box center [335, 31] width 20 height 5
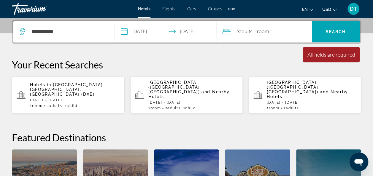
click at [252, 32] on span "Adults" at bounding box center [246, 32] width 14 height 6
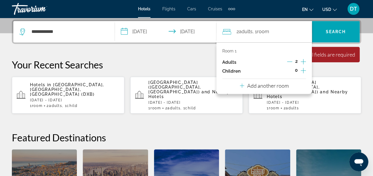
click at [303, 70] on icon "Increment children" at bounding box center [302, 70] width 5 height 5
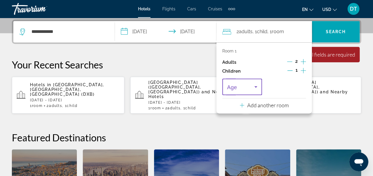
click at [252, 89] on icon "Travelers: 2 adults, 1 child" at bounding box center [255, 86] width 7 height 7
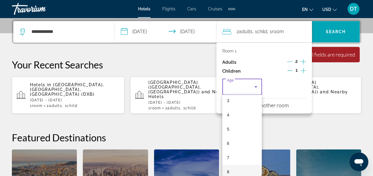
scroll to position [59, 0]
click at [239, 154] on mat-option "8" at bounding box center [242, 159] width 40 height 14
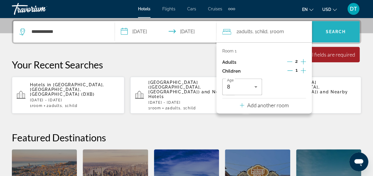
click at [333, 34] on span "Search" at bounding box center [336, 32] width 48 height 14
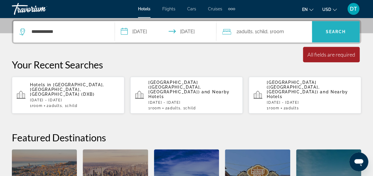
click at [339, 33] on span "Search" at bounding box center [335, 31] width 20 height 5
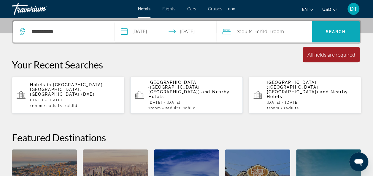
click at [339, 33] on span "Search" at bounding box center [335, 31] width 20 height 5
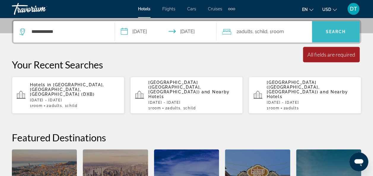
click at [339, 33] on span "Search" at bounding box center [335, 31] width 20 height 5
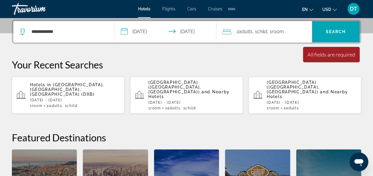
click at [225, 69] on p "Your Recent Searches" at bounding box center [186, 65] width 349 height 12
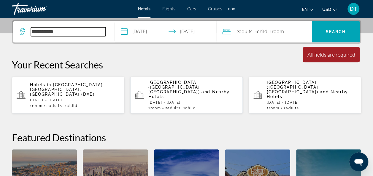
click at [81, 27] on input "**********" at bounding box center [68, 31] width 75 height 9
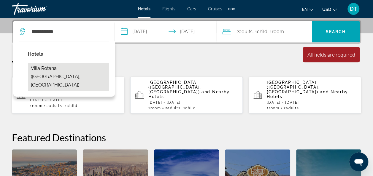
click at [74, 68] on button "Villa Rotana ([GEOGRAPHIC_DATA], [GEOGRAPHIC_DATA])" at bounding box center [68, 77] width 81 height 28
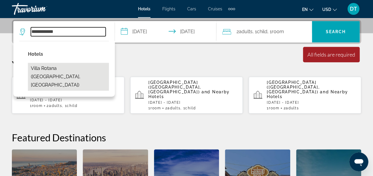
type input "**********"
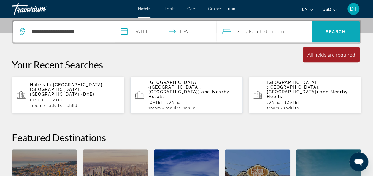
click at [328, 32] on span "Search" at bounding box center [335, 31] width 20 height 5
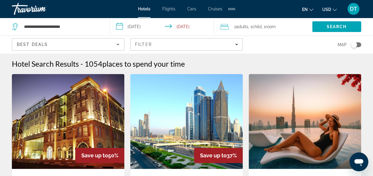
click at [335, 9] on icon "Change currency" at bounding box center [334, 10] width 4 height 4
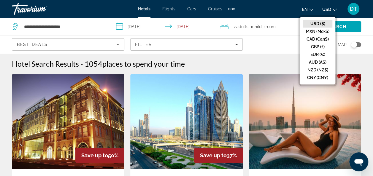
click at [319, 53] on button "EUR (€)" at bounding box center [317, 55] width 29 height 8
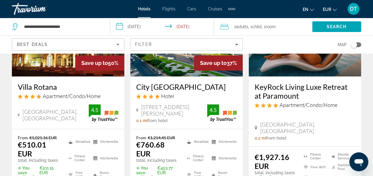
scroll to position [59, 0]
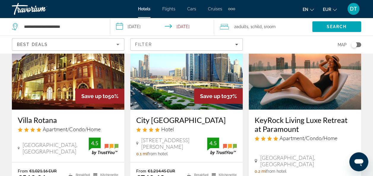
click at [101, 78] on img "Main content" at bounding box center [68, 62] width 112 height 95
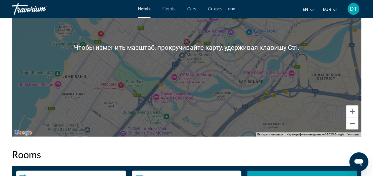
scroll to position [682, 0]
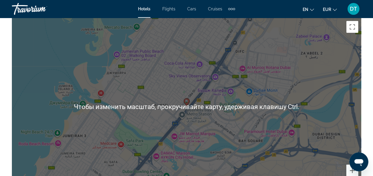
click at [290, 75] on div "Чтобы активировать перетаскивание с помощью клавиатуры, нажмите Alt + Ввод. Пос…" at bounding box center [186, 107] width 349 height 178
click at [350, 24] on button "Включить полноэкранный режим" at bounding box center [352, 27] width 12 height 12
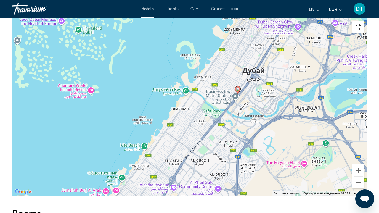
click at [365, 21] on button "Включить полноэкранный режим" at bounding box center [359, 27] width 12 height 12
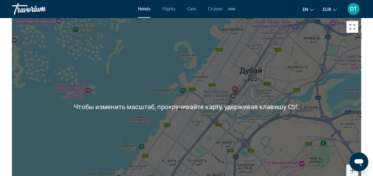
click at [350, 28] on button "Включить полноэкранный режим" at bounding box center [352, 27] width 12 height 12
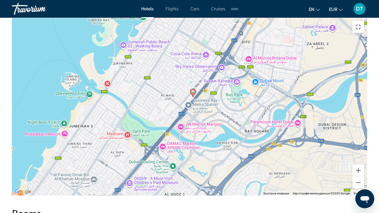
drag, startPoint x: 146, startPoint y: 80, endPoint x: 150, endPoint y: 93, distance: 14.0
click at [150, 93] on div "Чтобы активировать перетаскивание с помощью клавиатуры, нажмите Alt + Ввод. Пос…" at bounding box center [190, 107] width 356 height 178
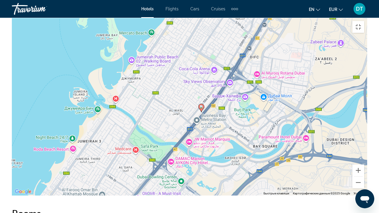
drag, startPoint x: 150, startPoint y: 93, endPoint x: 153, endPoint y: 98, distance: 5.5
click at [153, 98] on div "Чтобы активировать перетаскивание с помощью клавиатуры, нажмите Alt + Ввод. Пос…" at bounding box center [190, 107] width 356 height 178
click at [365, 21] on button "Включить полноэкранный режим" at bounding box center [359, 27] width 12 height 12
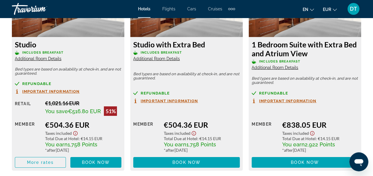
scroll to position [993, 0]
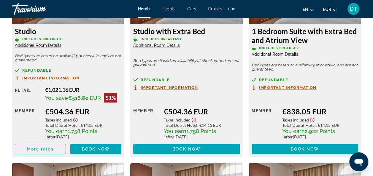
click at [189, 88] on span "Important Information" at bounding box center [169, 88] width 57 height 4
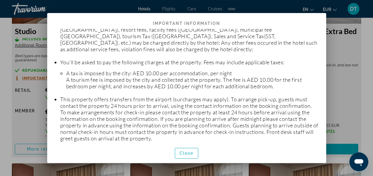
scroll to position [148, 0]
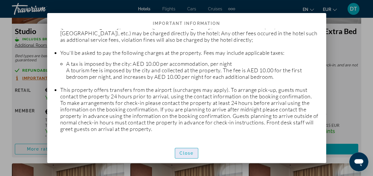
click at [184, 151] on span "Close" at bounding box center [186, 153] width 14 height 5
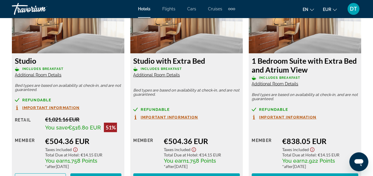
scroll to position [934, 0]
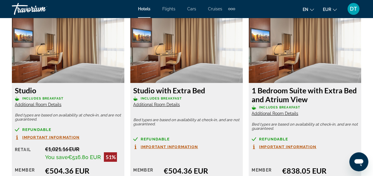
click at [48, 105] on span "Additional Room Details" at bounding box center [38, 104] width 47 height 5
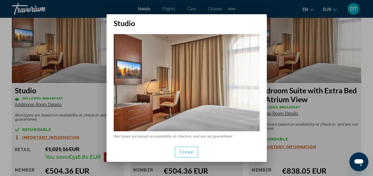
scroll to position [5, 0]
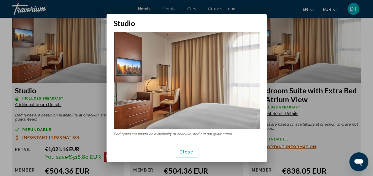
click at [274, 6] on div at bounding box center [186, 88] width 373 height 176
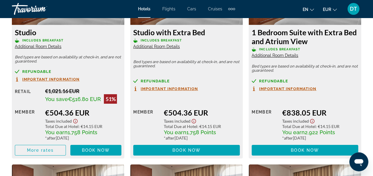
scroll to position [993, 0]
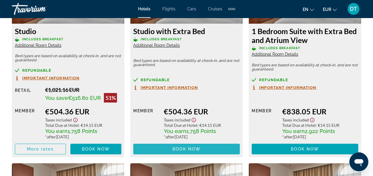
click at [179, 147] on span "Book now" at bounding box center [186, 149] width 28 height 5
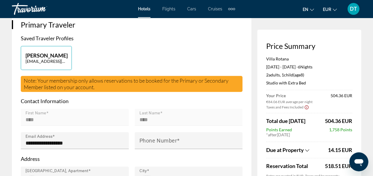
scroll to position [146, 0]
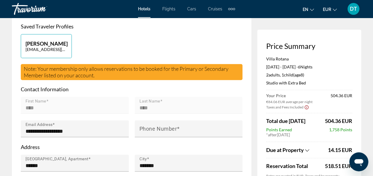
click at [308, 150] on icon "Show Taxes and Fees breakdown" at bounding box center [307, 150] width 4 height 2
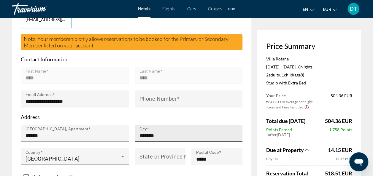
scroll to position [163, 0]
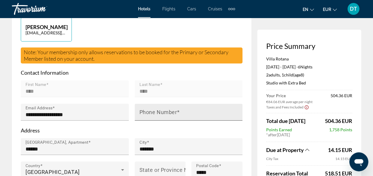
click at [161, 113] on mat-label "Phone Number" at bounding box center [158, 112] width 38 height 6
click at [161, 113] on input "Phone Number" at bounding box center [190, 114] width 102 height 7
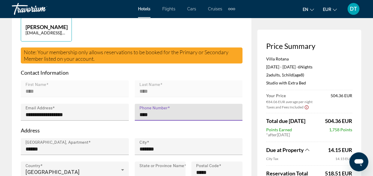
type input "**********"
type input "********"
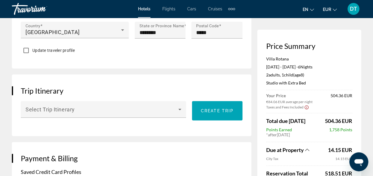
scroll to position [341, 0]
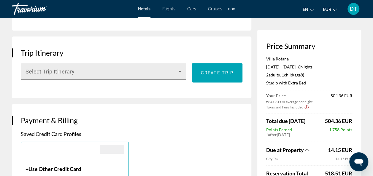
click at [101, 70] on span "Main content" at bounding box center [101, 73] width 153 height 7
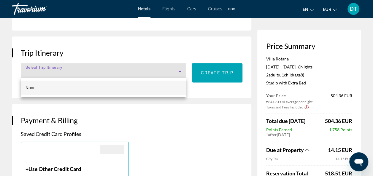
click at [194, 121] on div at bounding box center [186, 88] width 373 height 176
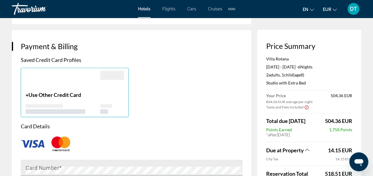
scroll to position [489, 0]
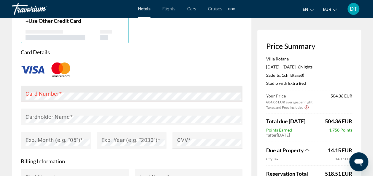
click at [120, 86] on div "Card Number" at bounding box center [133, 93] width 216 height 17
click at [140, 90] on div "Card Number" at bounding box center [133, 93] width 216 height 17
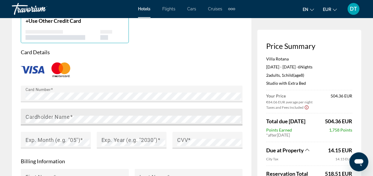
click at [165, 114] on div "Cardholder Name" at bounding box center [133, 116] width 216 height 17
click at [156, 111] on div "Cardholder Name" at bounding box center [133, 116] width 216 height 17
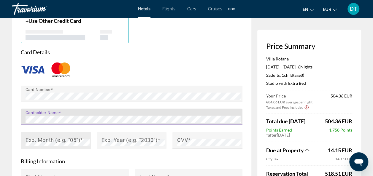
click at [75, 137] on mat-label "Exp. Month (e.g. "05")" at bounding box center [52, 140] width 55 height 6
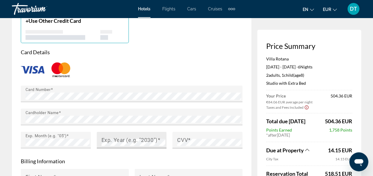
click at [150, 140] on mat-label "Exp. Year (e.g. "2030")" at bounding box center [129, 140] width 56 height 6
click at [206, 136] on div "CVV" at bounding box center [209, 140] width 64 height 17
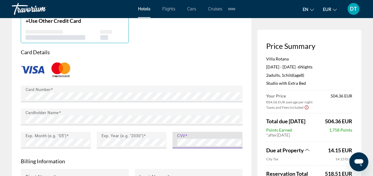
drag, startPoint x: 197, startPoint y: 157, endPoint x: 192, endPoint y: 159, distance: 5.3
click at [197, 158] on p "Billing Information" at bounding box center [131, 161] width 221 height 7
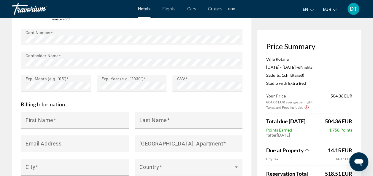
scroll to position [548, 0]
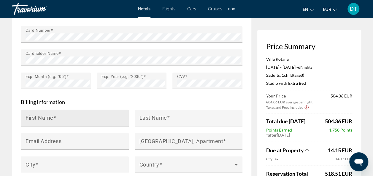
click at [86, 111] on div "First Name" at bounding box center [76, 117] width 102 height 17
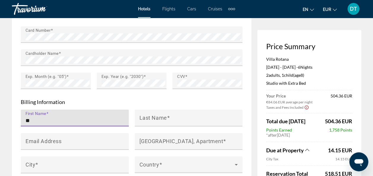
type input "*"
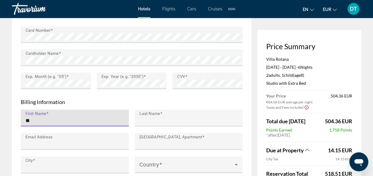
type input "****"
type input "**********"
type input "*******"
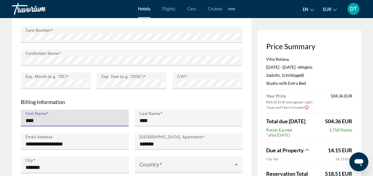
type input "******"
type input "*****"
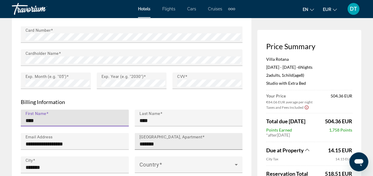
click at [169, 142] on input "*******" at bounding box center [190, 143] width 102 height 7
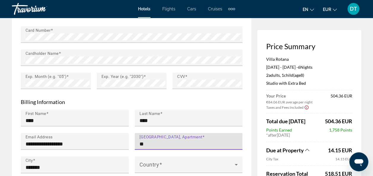
type input "*"
type input "*********"
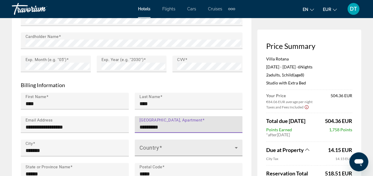
scroll to position [578, 0]
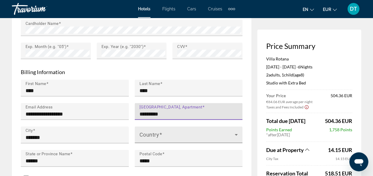
click at [190, 134] on span "Main content" at bounding box center [186, 137] width 95 height 7
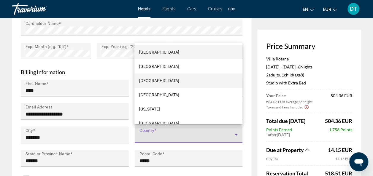
scroll to position [945, 0]
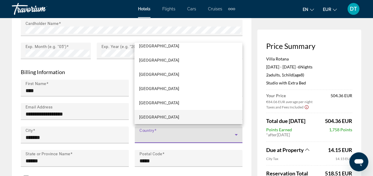
click at [169, 117] on mat-option "[GEOGRAPHIC_DATA]" at bounding box center [188, 117] width 108 height 14
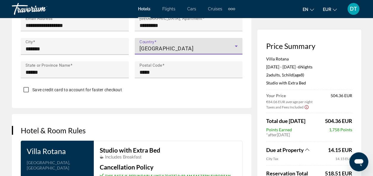
scroll to position [667, 0]
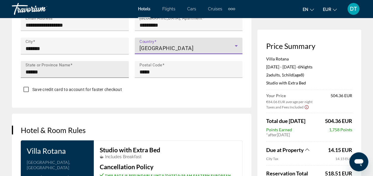
click at [57, 68] on input "******" at bounding box center [76, 71] width 102 height 7
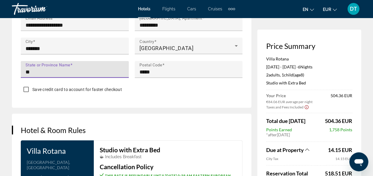
type input "*"
type input "********"
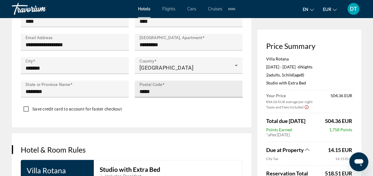
scroll to position [697, 0]
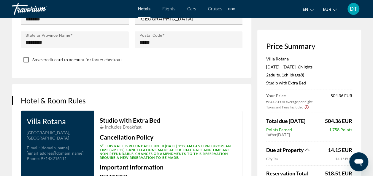
click at [175, 92] on div "Hotel & Room Rules Villa Rotana Address [GEOGRAPHIC_DATA] E-mail : [DOMAIN_NAME…" at bounding box center [131, 165] width 239 height 162
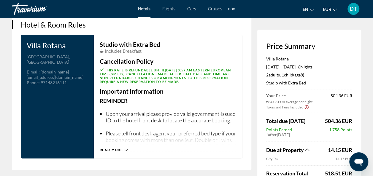
scroll to position [868, 0]
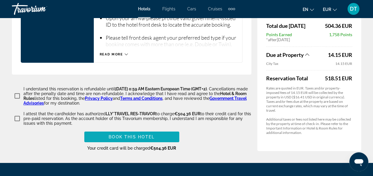
click at [151, 135] on span "Book this hotel" at bounding box center [131, 137] width 46 height 5
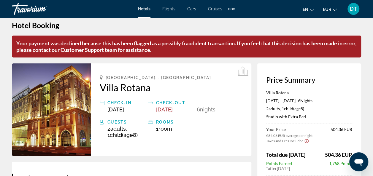
scroll to position [0, 0]
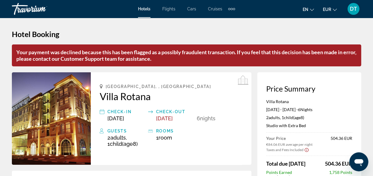
click at [359, 166] on icon "Открыть окно обмена сообщениями" at bounding box center [358, 162] width 11 height 11
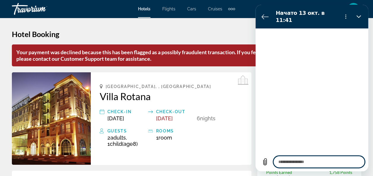
type textarea "*"
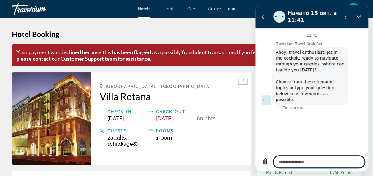
type textarea "*"
type textarea "**"
type textarea "*"
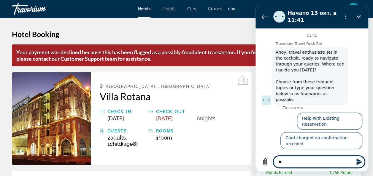
type textarea "***"
type textarea "*"
type textarea "****"
type textarea "*"
type textarea "*****"
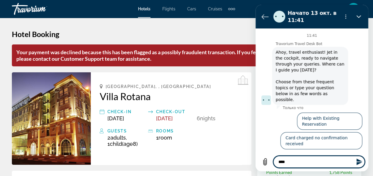
type textarea "*"
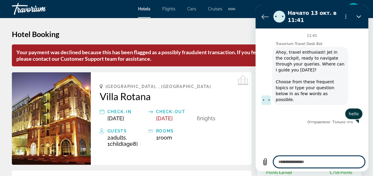
type textarea "*"
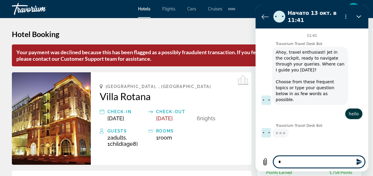
type textarea "*"
type textarea "***"
type textarea "*"
type textarea "****"
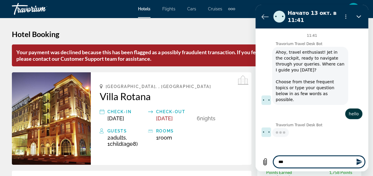
type textarea "*"
type textarea "*****"
type textarea "*"
type textarea "******"
type textarea "*"
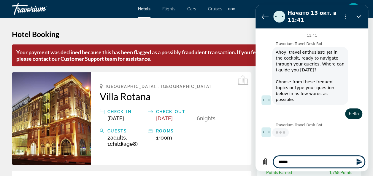
type textarea "*******"
type textarea "*"
type textarea "********"
type textarea "*"
type textarea "********"
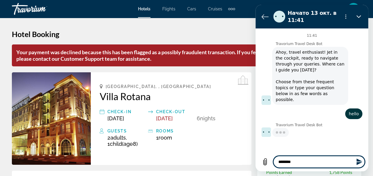
type textarea "*"
type textarea "**********"
type textarea "*"
type textarea "**********"
type textarea "*"
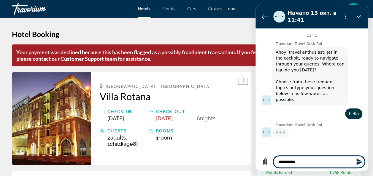
type textarea "**********"
type textarea "*"
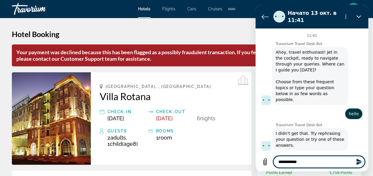
type textarea "**********"
type textarea "*"
type textarea "**********"
type textarea "*"
type textarea "**********"
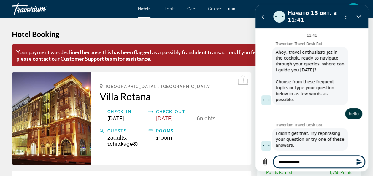
type textarea "*"
type textarea "**********"
type textarea "*"
type textarea "**********"
type textarea "*"
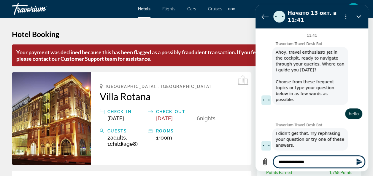
type textarea "**********"
type textarea "*"
type textarea "**********"
type textarea "*"
type textarea "**********"
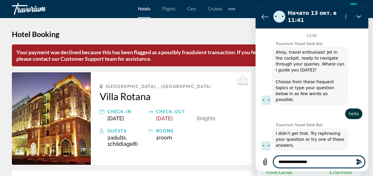
type textarea "*"
type textarea "**********"
type textarea "*"
type textarea "**********"
type textarea "*"
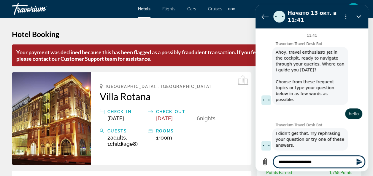
type textarea "**********"
type textarea "*"
type textarea "**********"
type textarea "*"
type textarea "**********"
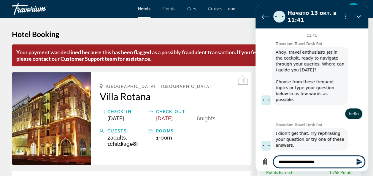
type textarea "*"
type textarea "**********"
type textarea "*"
type textarea "**********"
type textarea "*"
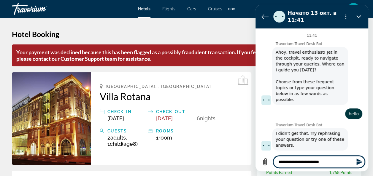
type textarea "**********"
type textarea "*"
type textarea "**********"
type textarea "*"
type textarea "**********"
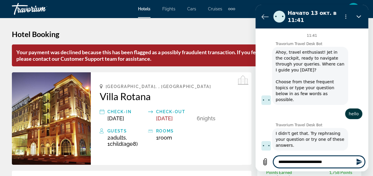
type textarea "*"
type textarea "**********"
type textarea "*"
type textarea "**********"
type textarea "*"
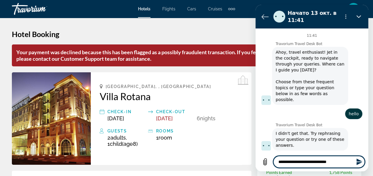
type textarea "**********"
type textarea "*"
type textarea "**********"
type textarea "*"
type textarea "**********"
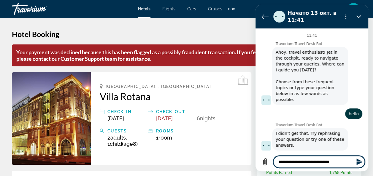
type textarea "*"
type textarea "**********"
type textarea "*"
type textarea "**********"
type textarea "*"
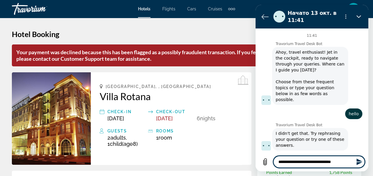
type textarea "**********"
type textarea "*"
type textarea "**********"
type textarea "*"
type textarea "**********"
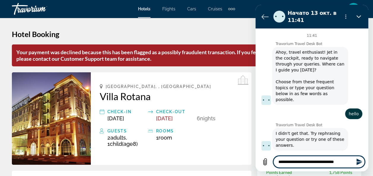
type textarea "*"
type textarea "**********"
type textarea "*"
type textarea "**********"
type textarea "*"
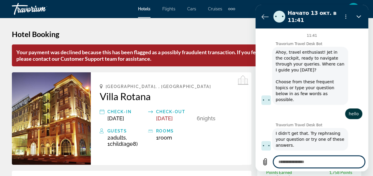
scroll to position [41, 0]
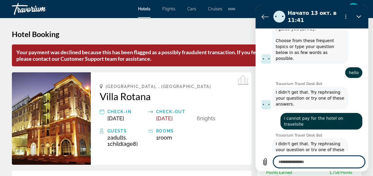
click at [299, 153] on div "11:41 Travorium Travel Desk Bot Travorium Travel Desk Bot говорит: [PERSON_NAME…" at bounding box center [311, 99] width 113 height 143
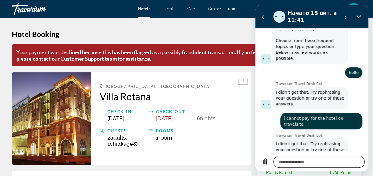
drag, startPoint x: 299, startPoint y: 153, endPoint x: 298, endPoint y: 159, distance: 6.4
click at [298, 159] on textarea at bounding box center [318, 162] width 91 height 12
click at [215, 97] on h2 "Villa Rotana" at bounding box center [171, 96] width 143 height 12
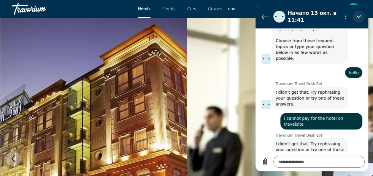
click at [359, 15] on icon "Закрыть" at bounding box center [358, 16] width 5 height 5
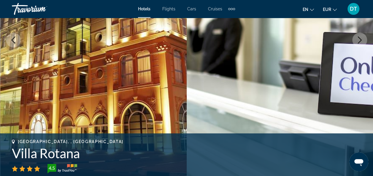
type textarea "*"
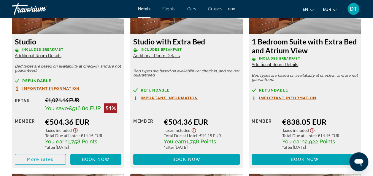
scroll to position [1038, 0]
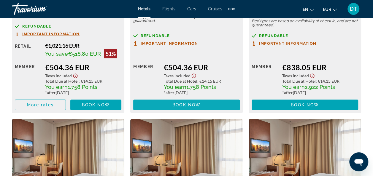
click at [189, 105] on span "Book now" at bounding box center [186, 105] width 28 height 5
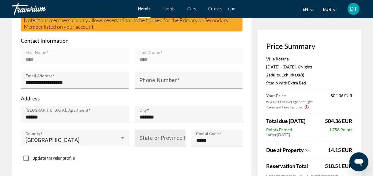
scroll to position [208, 0]
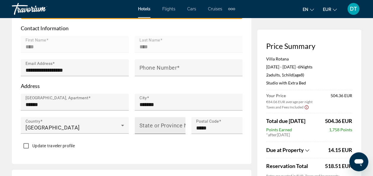
click at [153, 128] on input "State or Province Name" at bounding box center [161, 128] width 45 height 7
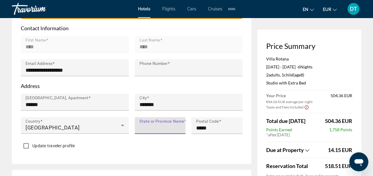
type input "********"
type input "**********"
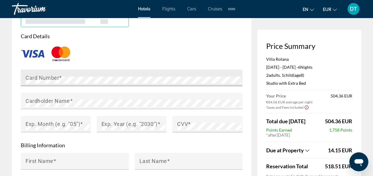
scroll to position [534, 0]
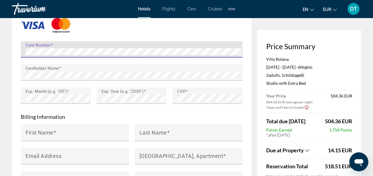
type input "*********"
type input "*******"
type input "********"
type input "*****"
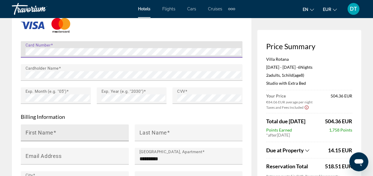
click at [97, 126] on div "First Name" at bounding box center [76, 132] width 102 height 17
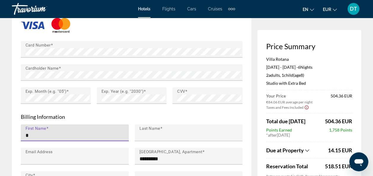
type input "****"
type input "**********"
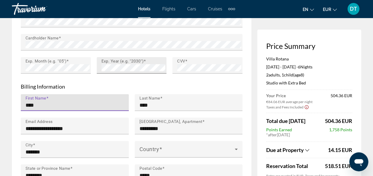
scroll to position [593, 0]
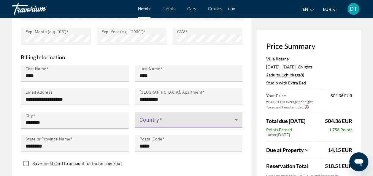
click at [153, 119] on span "Main content" at bounding box center [186, 122] width 95 height 7
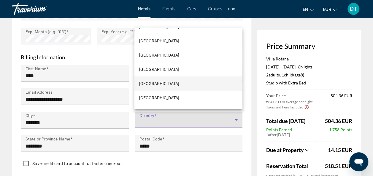
scroll to position [979, 0]
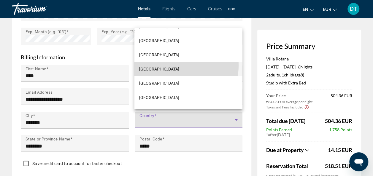
click at [168, 65] on mat-option "[GEOGRAPHIC_DATA]" at bounding box center [188, 69] width 108 height 14
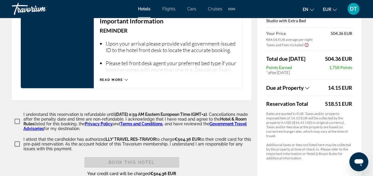
scroll to position [889, 0]
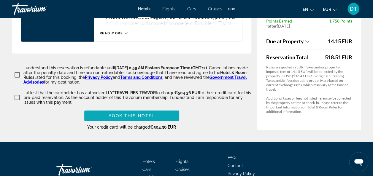
click at [129, 110] on span "Main content" at bounding box center [131, 116] width 95 height 14
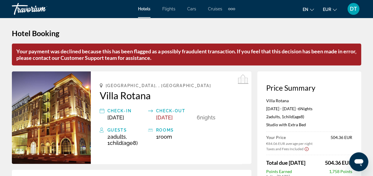
scroll to position [0, 0]
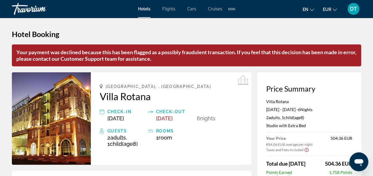
click at [360, 163] on icon "Открыть окно обмена сообщениями" at bounding box center [358, 162] width 9 height 7
type textarea "*"
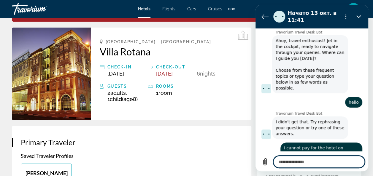
scroll to position [89, 0]
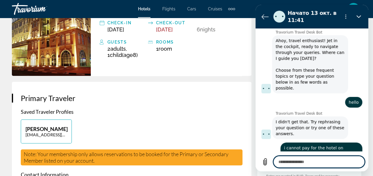
click at [325, 162] on textarea at bounding box center [318, 162] width 91 height 12
type textarea "*"
type textarea "**"
type textarea "*"
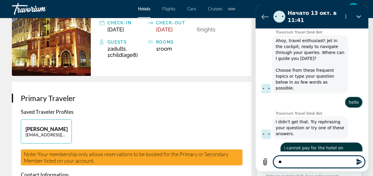
type textarea "***"
type textarea "*"
type textarea "****"
type textarea "*"
type textarea "*****"
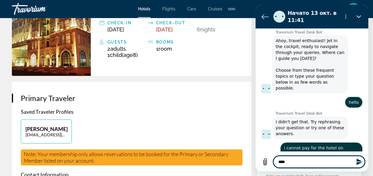
type textarea "*"
type textarea "******"
type textarea "*"
type textarea "*******"
type textarea "*"
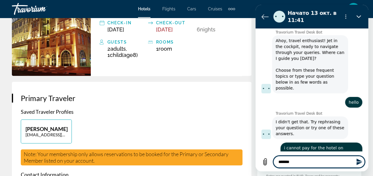
type textarea "*******"
type textarea "*"
type textarea "*********"
type textarea "*"
type textarea "**********"
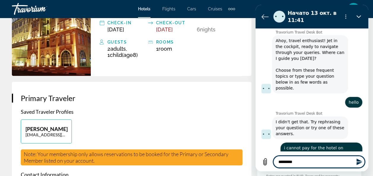
type textarea "*"
type textarea "**********"
type textarea "*"
type textarea "**********"
type textarea "*"
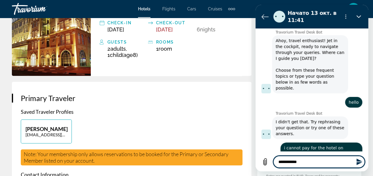
type textarea "**********"
type textarea "*"
type textarea "**********"
type textarea "*"
type textarea "**********"
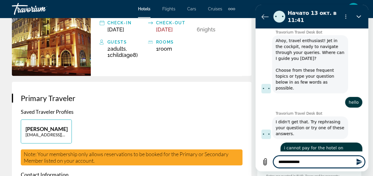
type textarea "*"
type textarea "**********"
type textarea "*"
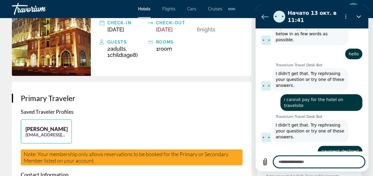
type textarea "*"
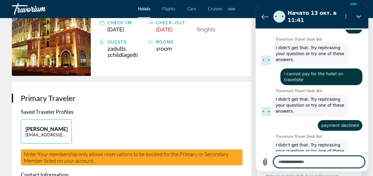
scroll to position [87, 0]
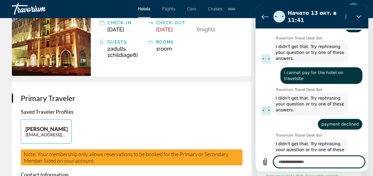
click at [333, 162] on textarea at bounding box center [318, 162] width 91 height 12
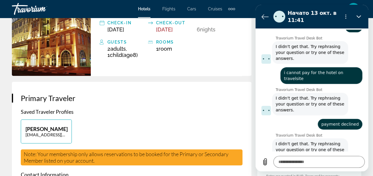
click at [278, 162] on div at bounding box center [279, 164] width 4 height 5
click at [261, 138] on div "11:41 Travorium Travel Desk Bot Travorium Travel Desk Bot говорит: [PERSON_NAME…" at bounding box center [311, 91] width 110 height 122
click at [316, 161] on textarea at bounding box center [318, 162] width 91 height 12
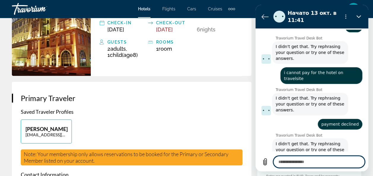
type textarea "*"
type textarea "**"
type textarea "*"
type textarea "***"
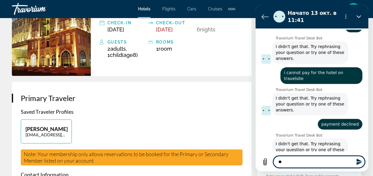
type textarea "*"
type textarea "****"
type textarea "*"
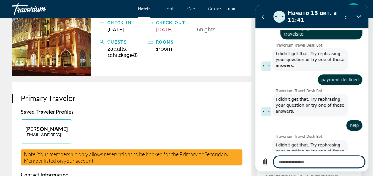
scroll to position [133, 0]
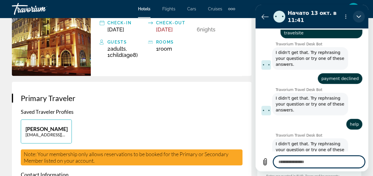
drag, startPoint x: 360, startPoint y: 15, endPoint x: 615, endPoint y: 19, distance: 255.0
click at [360, 15] on icon "Закрыть" at bounding box center [358, 16] width 5 height 5
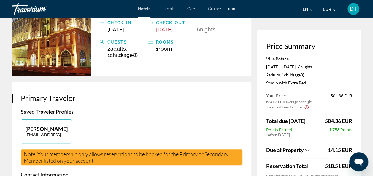
click at [352, 9] on span "DT" at bounding box center [353, 9] width 7 height 6
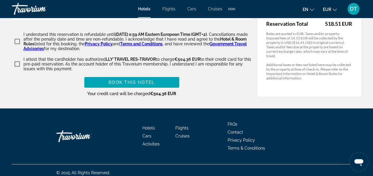
scroll to position [953, 0]
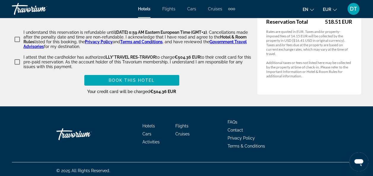
click at [236, 128] on span "Contact" at bounding box center [234, 130] width 15 height 5
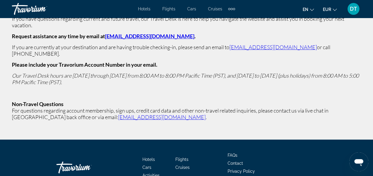
scroll to position [8, 0]
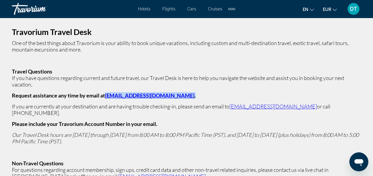
drag, startPoint x: 174, startPoint y: 95, endPoint x: 104, endPoint y: 96, distance: 70.0
click at [104, 96] on p "Request assistance any time by email at [EMAIL_ADDRESS][DOMAIN_NAME] ." at bounding box center [186, 95] width 349 height 7
copy strong "[EMAIL_ADDRESS][DOMAIN_NAME] ."
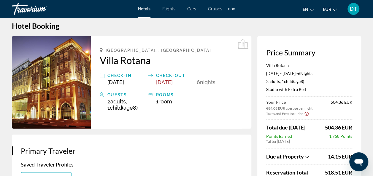
scroll to position [30, 0]
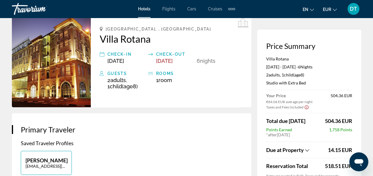
type textarea "*"
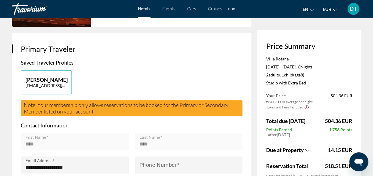
scroll to position [59, 0]
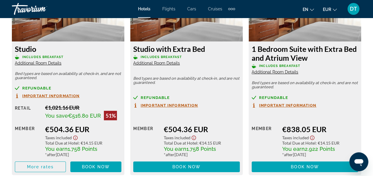
scroll to position [978, 0]
